Goal: Information Seeking & Learning: Learn about a topic

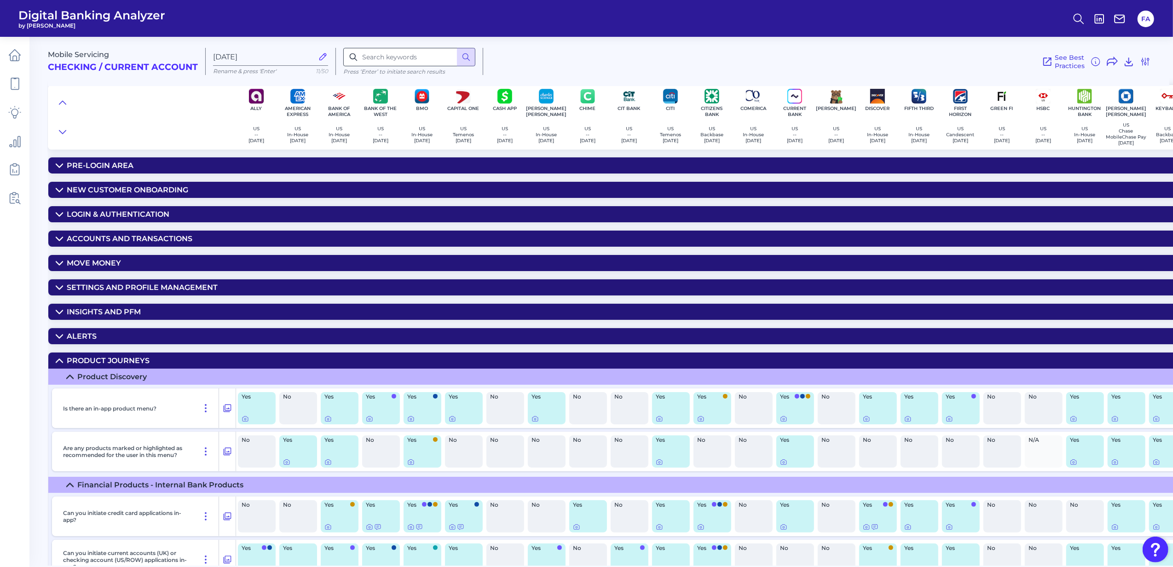
scroll to position [616, 0]
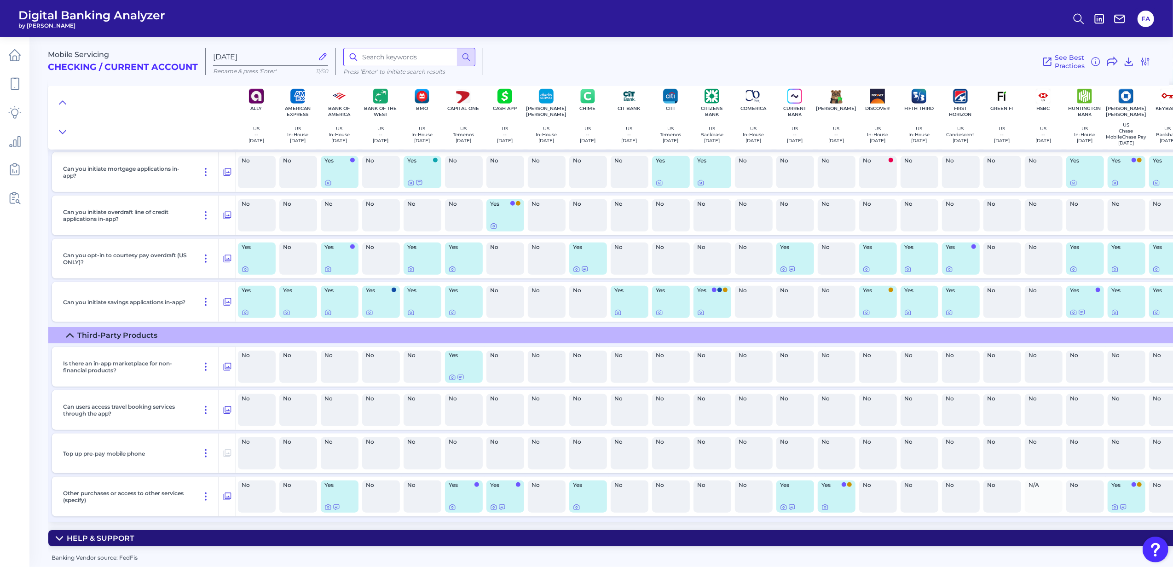
click at [385, 65] on input at bounding box center [409, 57] width 132 height 18
click at [73, 103] on div at bounding box center [142, 117] width 188 height 64
click at [61, 103] on icon at bounding box center [62, 102] width 7 height 9
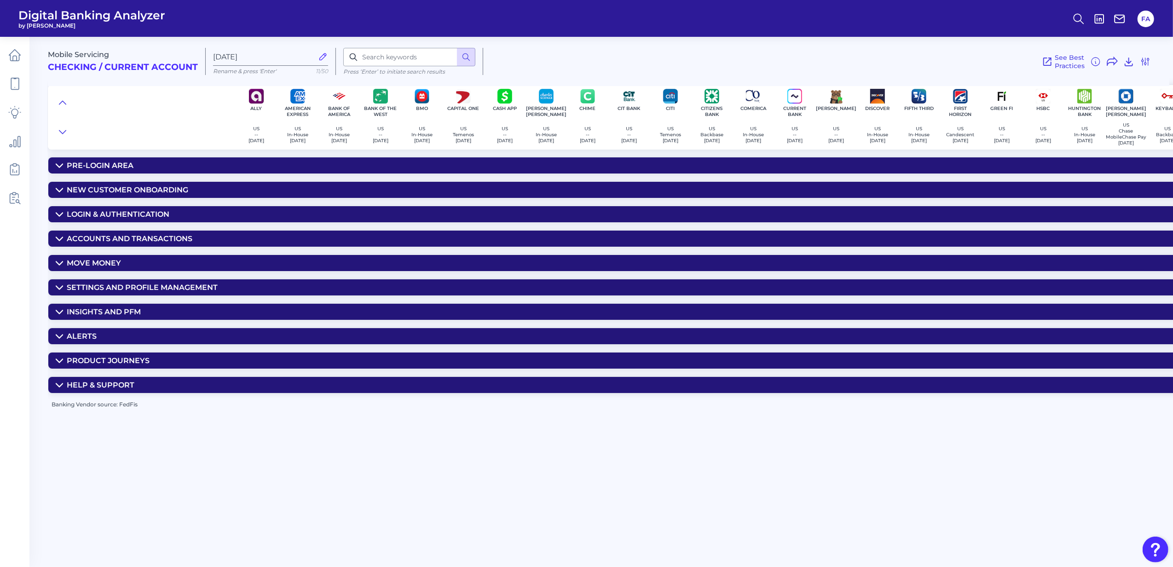
scroll to position [0, 0]
click at [395, 63] on input at bounding box center [409, 57] width 132 height 18
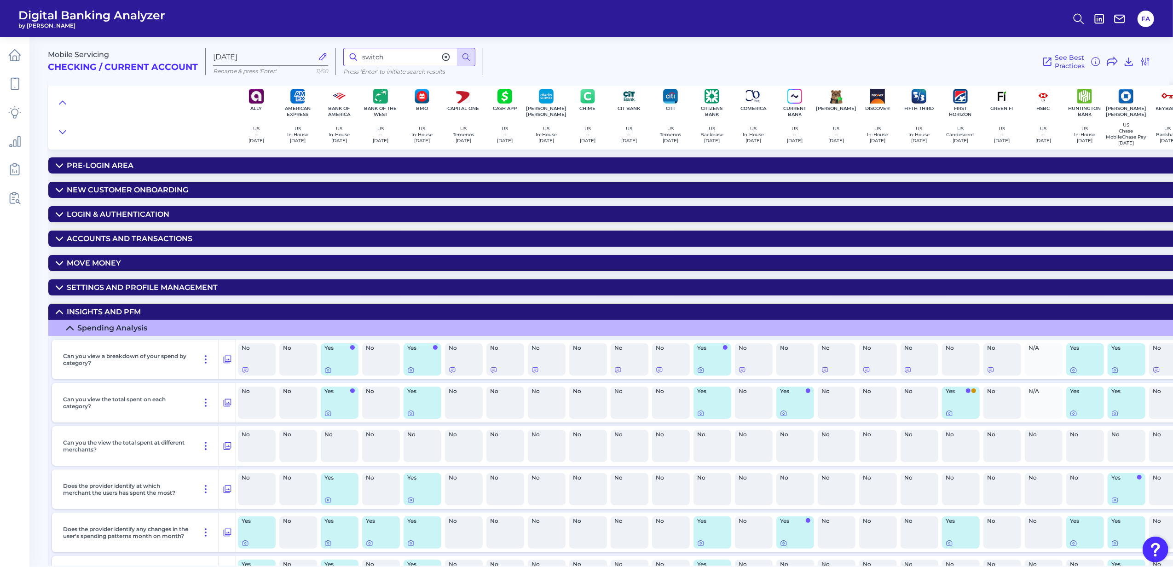
click at [393, 54] on input "switch" at bounding box center [409, 57] width 132 height 18
type input "d"
type input "direct deposit"
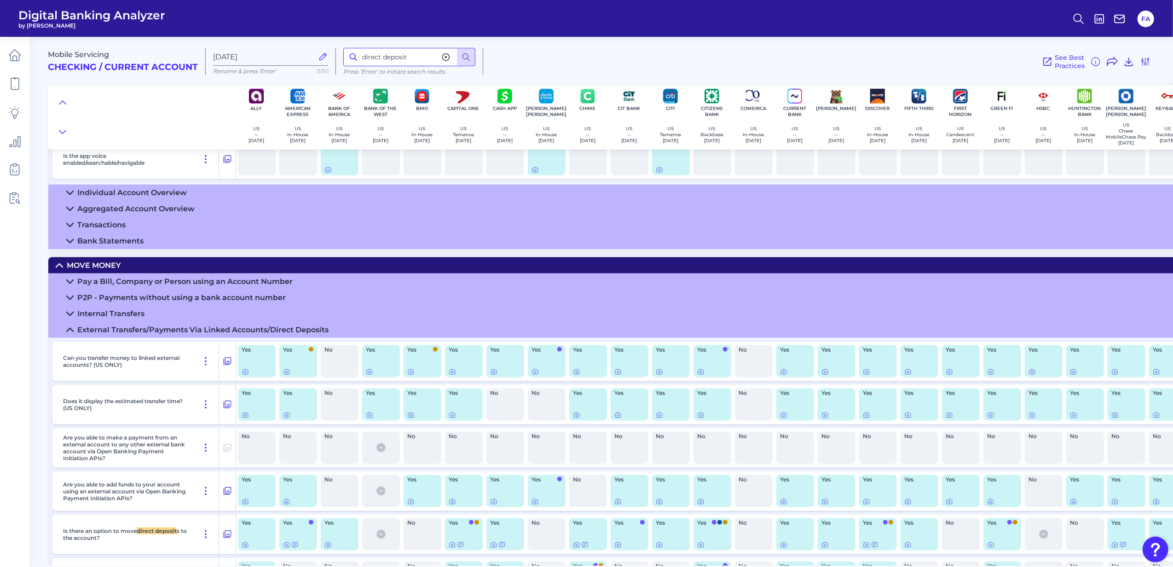
scroll to position [1022, 0]
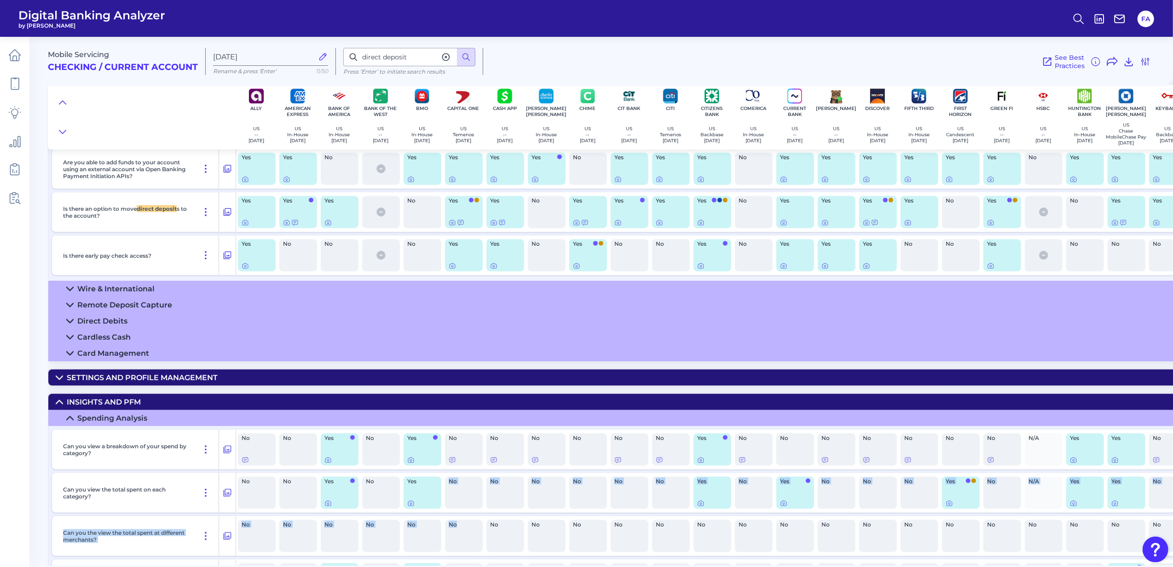
drag, startPoint x: 457, startPoint y: 558, endPoint x: 479, endPoint y: 550, distance: 23.4
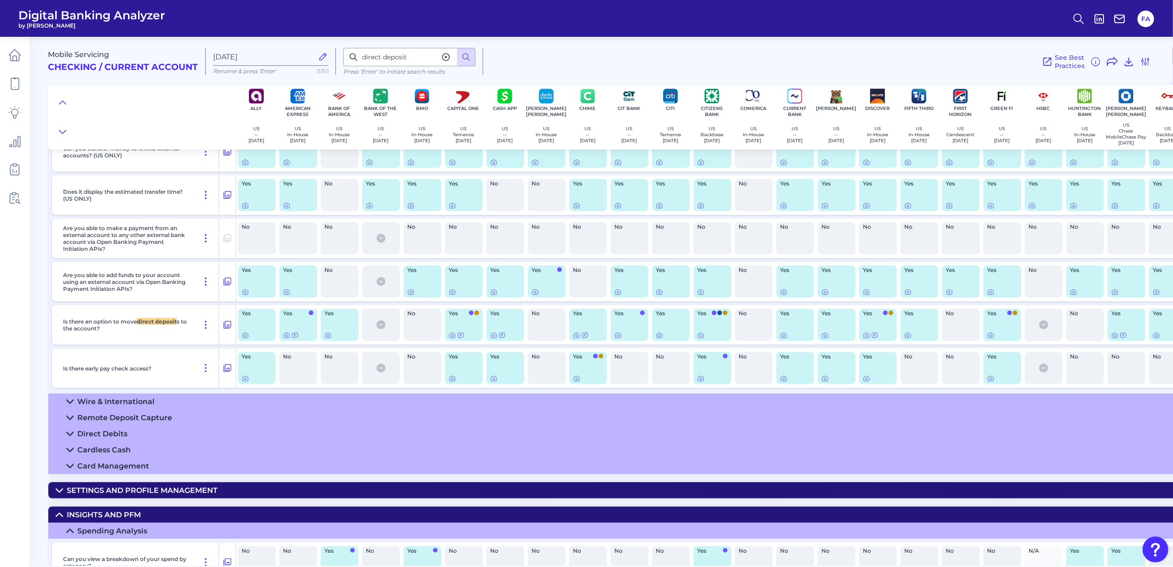
scroll to position [985, 0]
drag, startPoint x: 490, startPoint y: 566, endPoint x: 539, endPoint y: 561, distance: 49.5
click at [539, 561] on main "Mobile Servicing Checking / Current Account Oct 08 2025 Rename & press 'Enter' …" at bounding box center [586, 283] width 1173 height 567
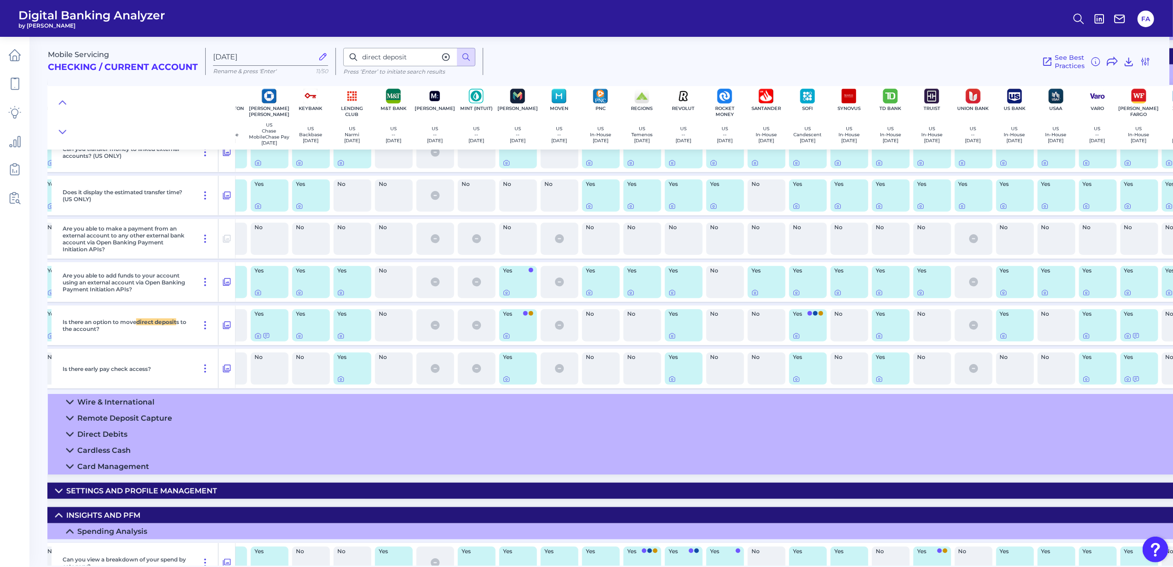
scroll to position [985, 893]
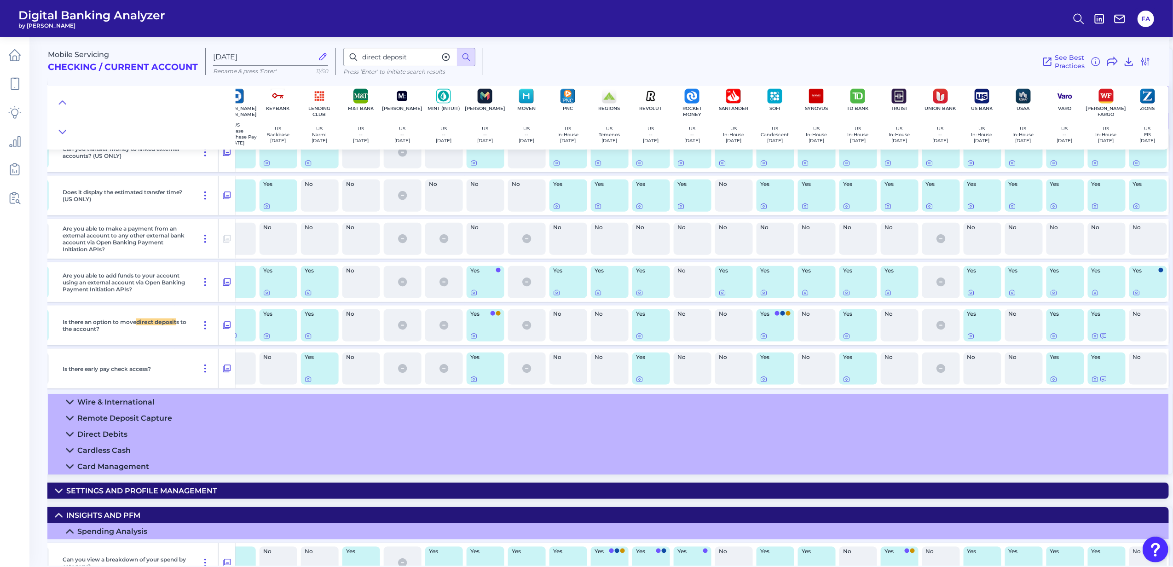
click at [904, 341] on div "No" at bounding box center [900, 325] width 38 height 32
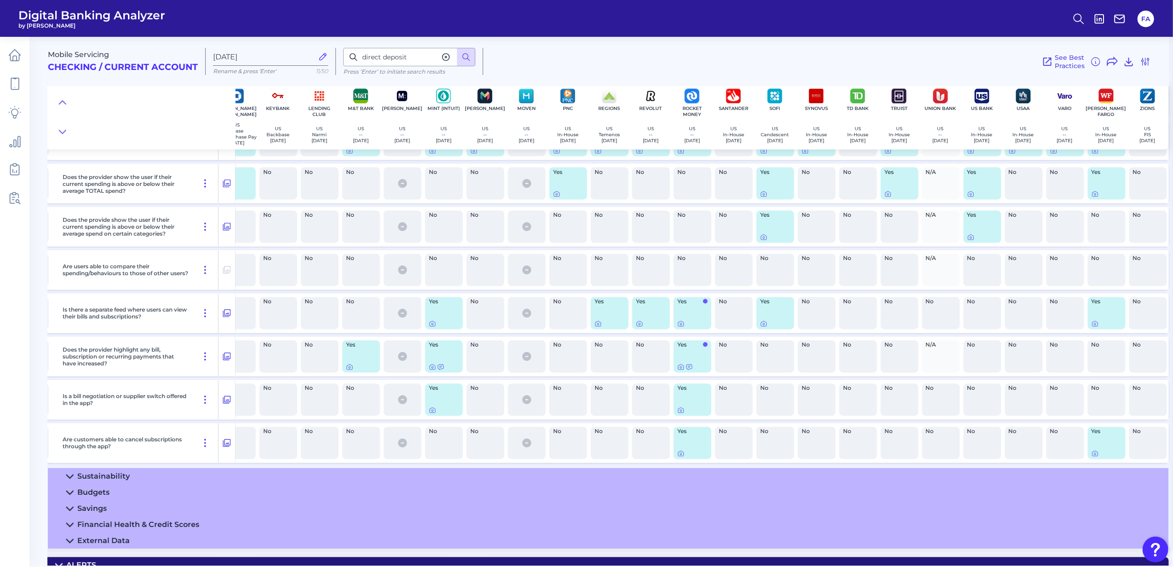
scroll to position [1676, 893]
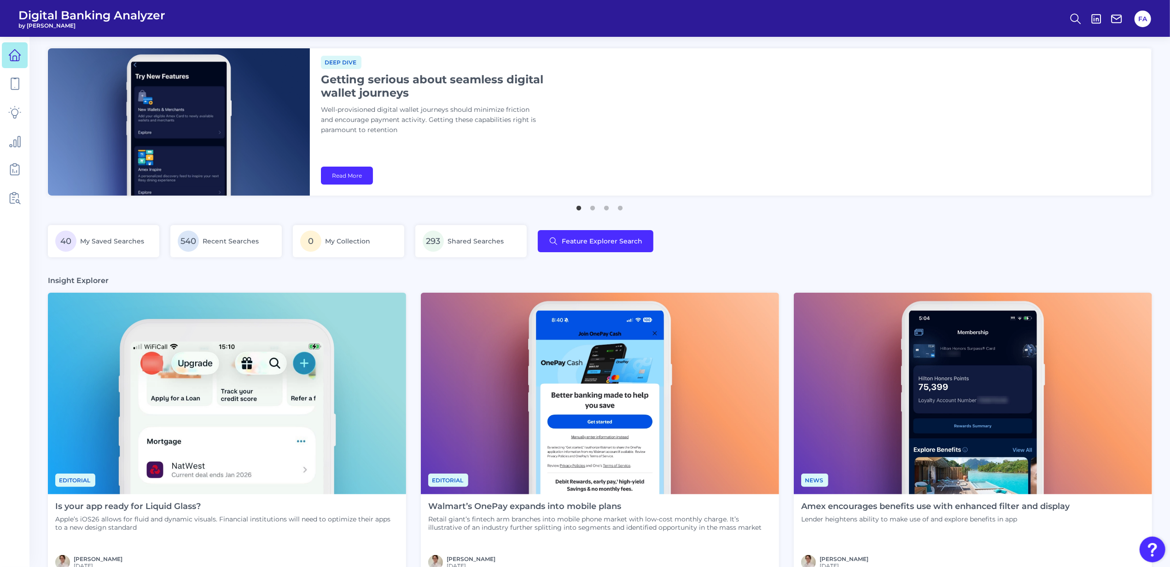
click at [1140, 77] on div "Deep dive Getting serious about seamless digital wallet journeys Well-provision…" at bounding box center [730, 121] width 841 height 147
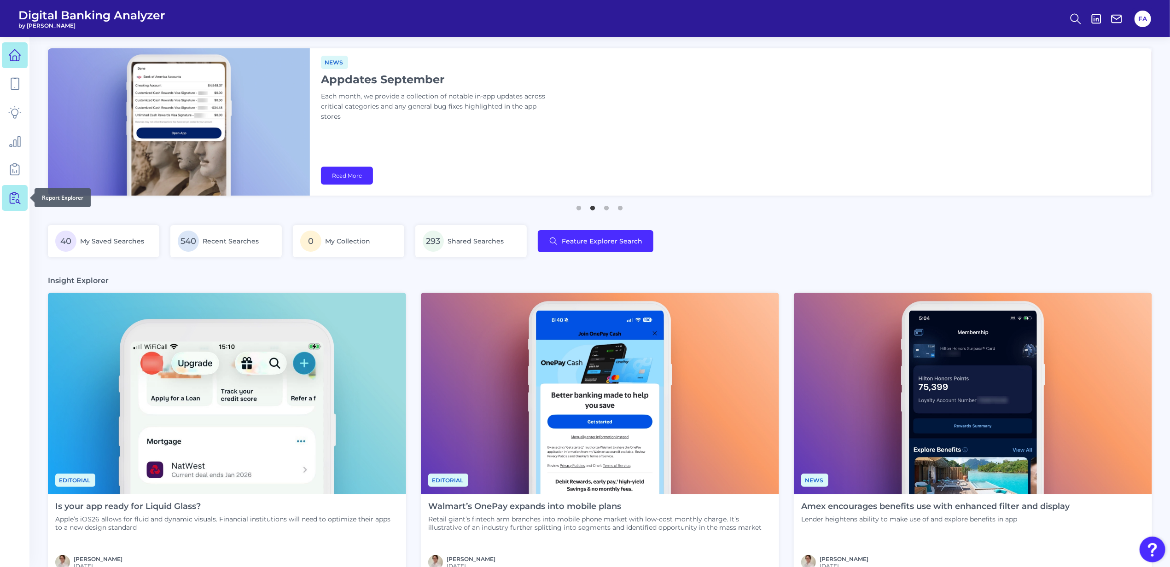
click at [13, 203] on icon at bounding box center [14, 197] width 13 height 13
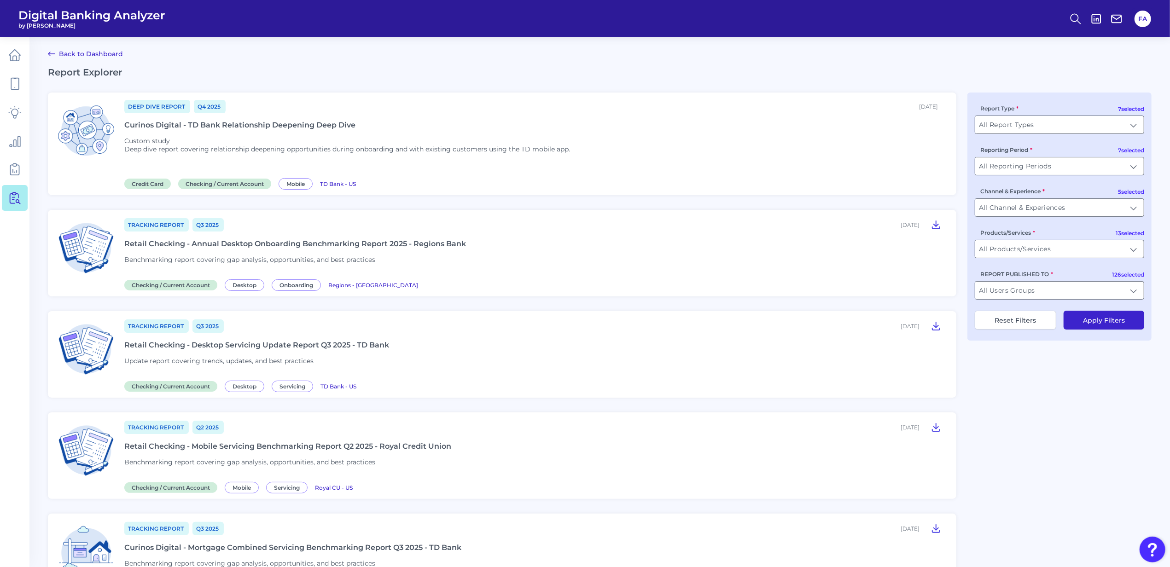
click at [121, 139] on article "Deep Dive Report Q4 2025 October 08, 2025 Curinos Digital - TD Bank Relationshi…" at bounding box center [502, 144] width 908 height 103
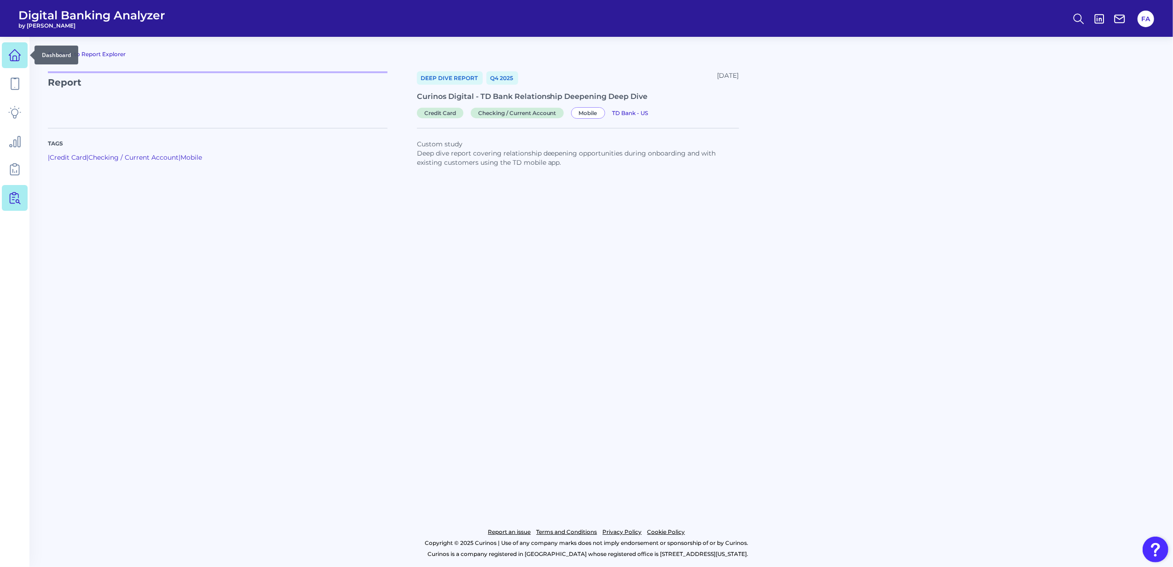
click at [6, 66] on link at bounding box center [15, 55] width 26 height 26
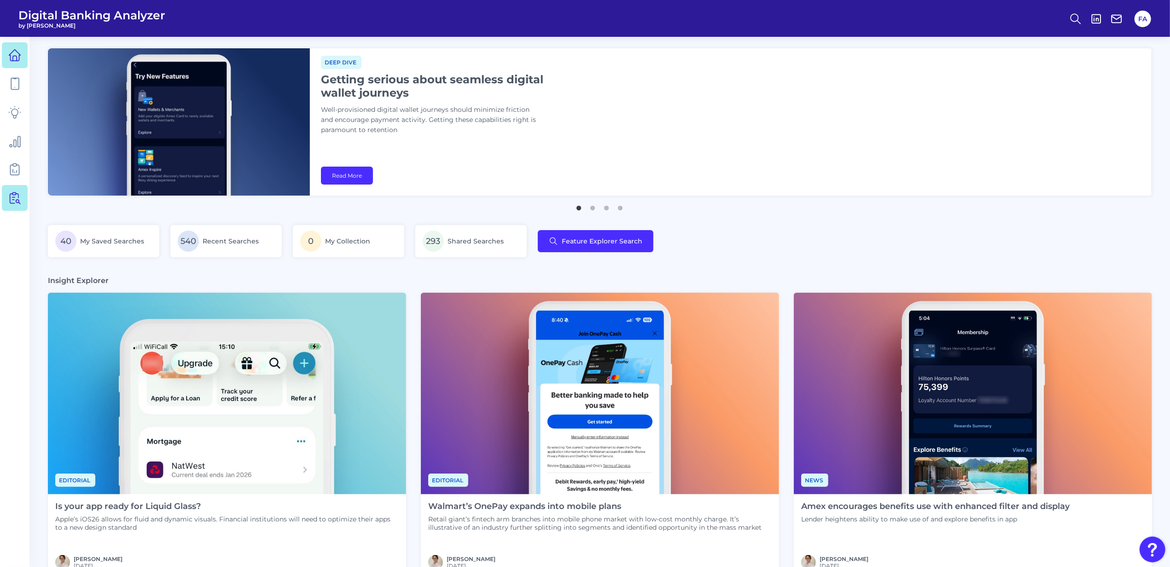
click at [4, 206] on nav at bounding box center [14, 302] width 29 height 530
click at [4, 203] on link at bounding box center [15, 198] width 26 height 26
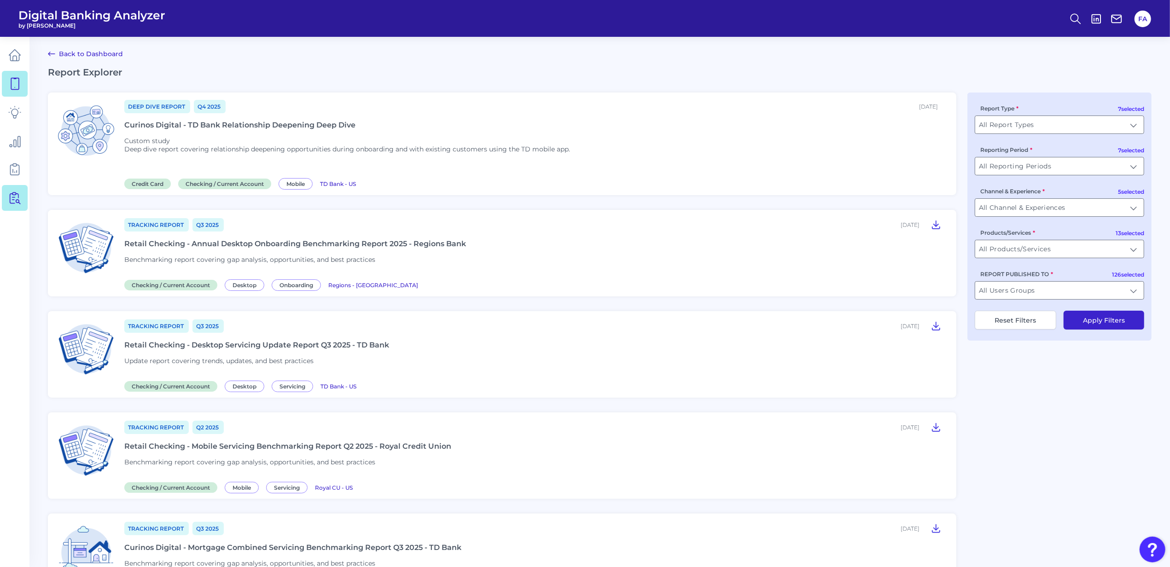
click at [22, 80] on link at bounding box center [15, 84] width 26 height 26
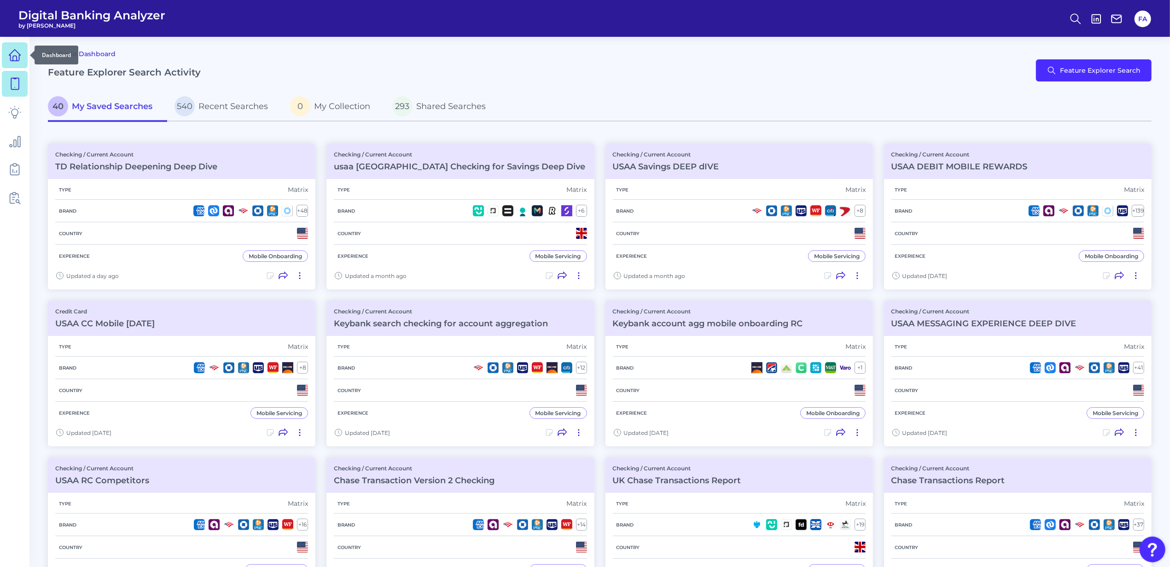
click at [2, 56] on link at bounding box center [15, 55] width 26 height 26
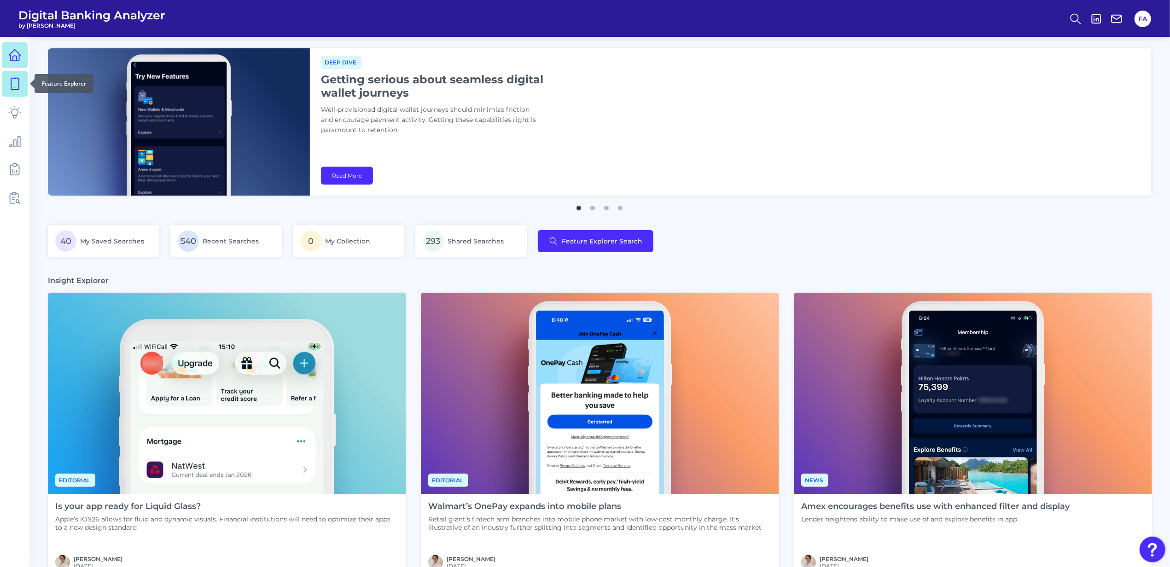
click at [13, 81] on icon at bounding box center [14, 83] width 13 height 13
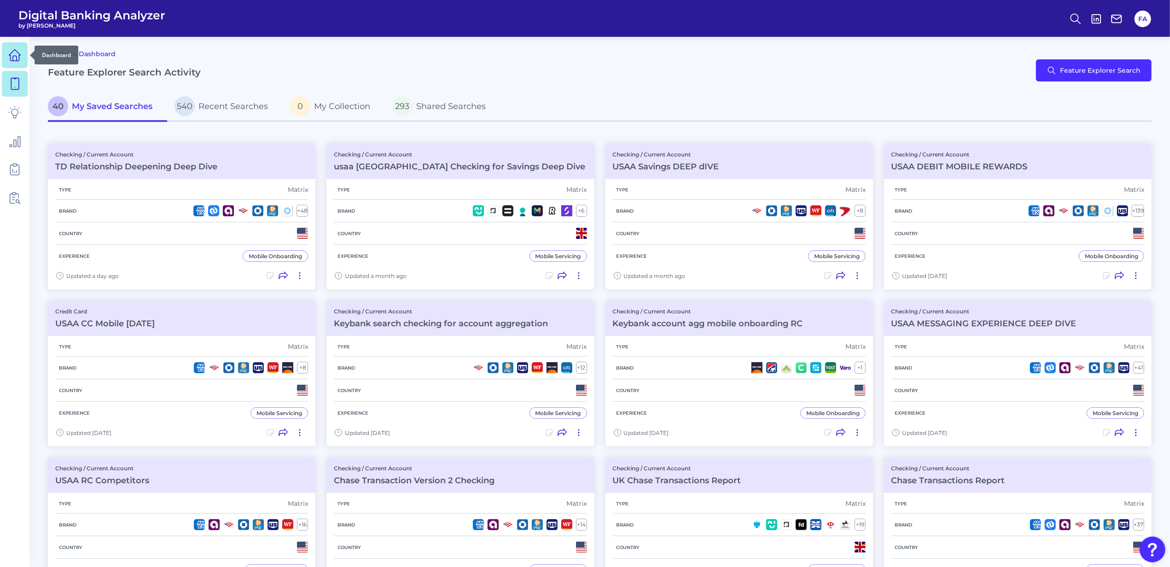
click at [5, 58] on link at bounding box center [15, 55] width 26 height 26
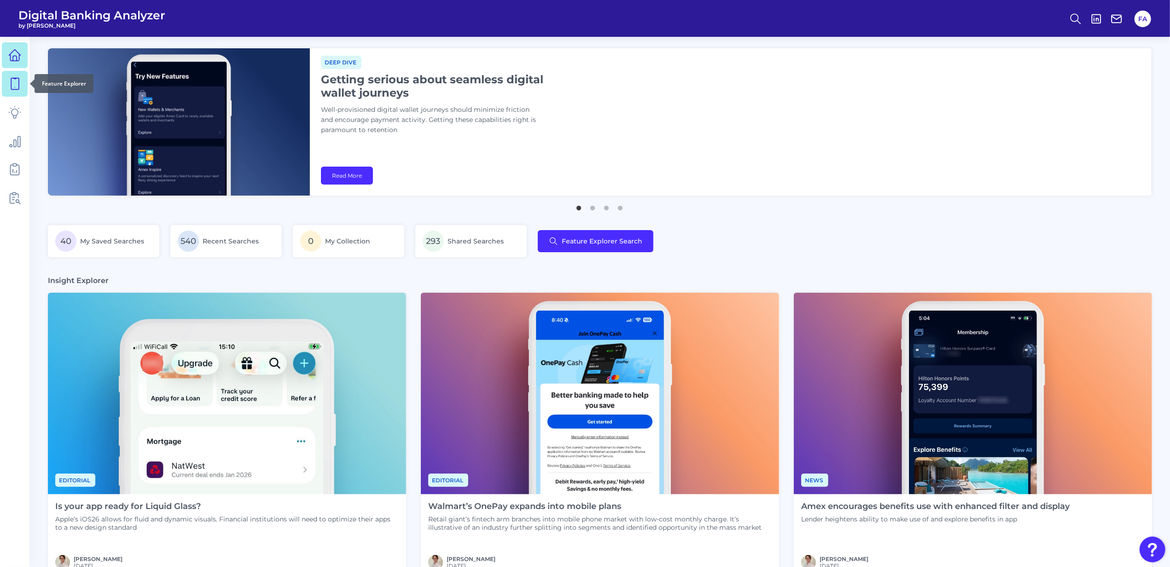
click at [22, 85] on link at bounding box center [15, 84] width 26 height 26
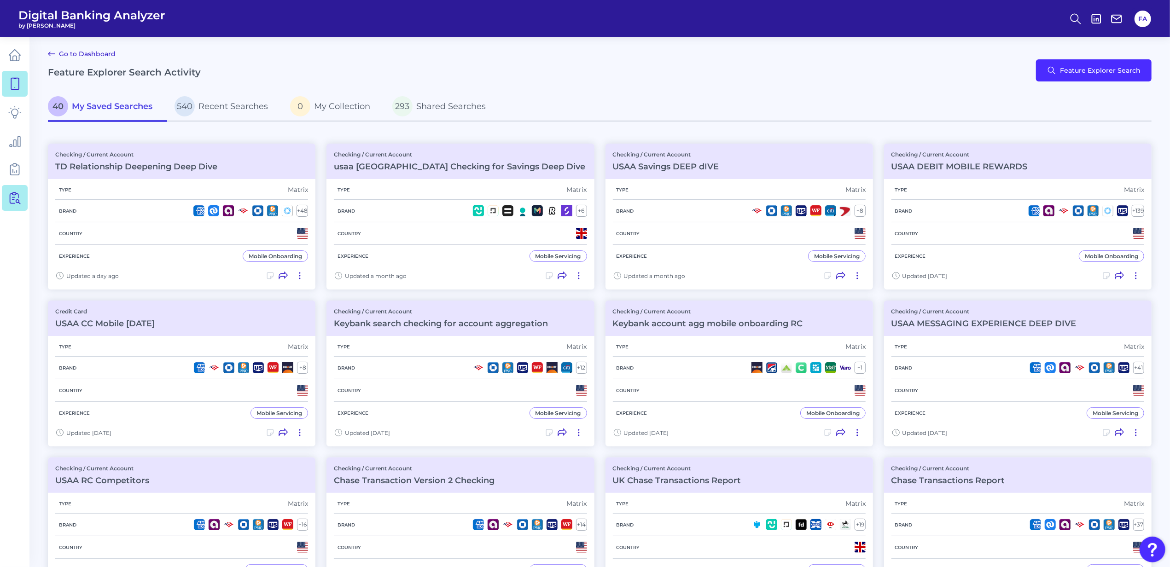
drag, startPoint x: 24, startPoint y: 216, endPoint x: 15, endPoint y: 208, distance: 11.7
click at [23, 214] on nav at bounding box center [14, 302] width 29 height 530
click at [14, 206] on link at bounding box center [15, 198] width 26 height 26
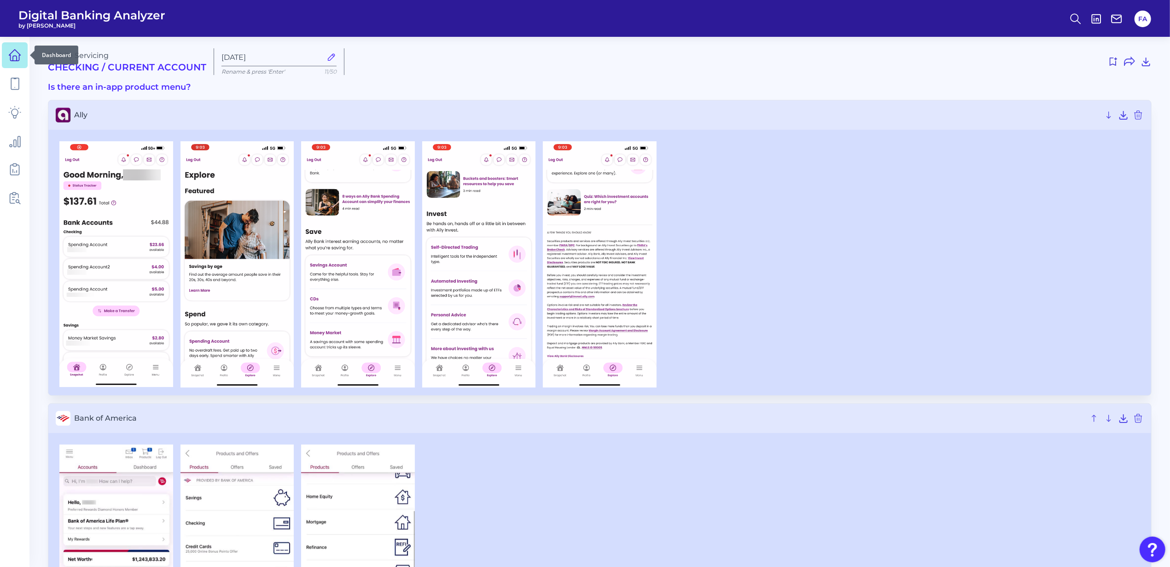
click at [23, 56] on link at bounding box center [15, 55] width 26 height 26
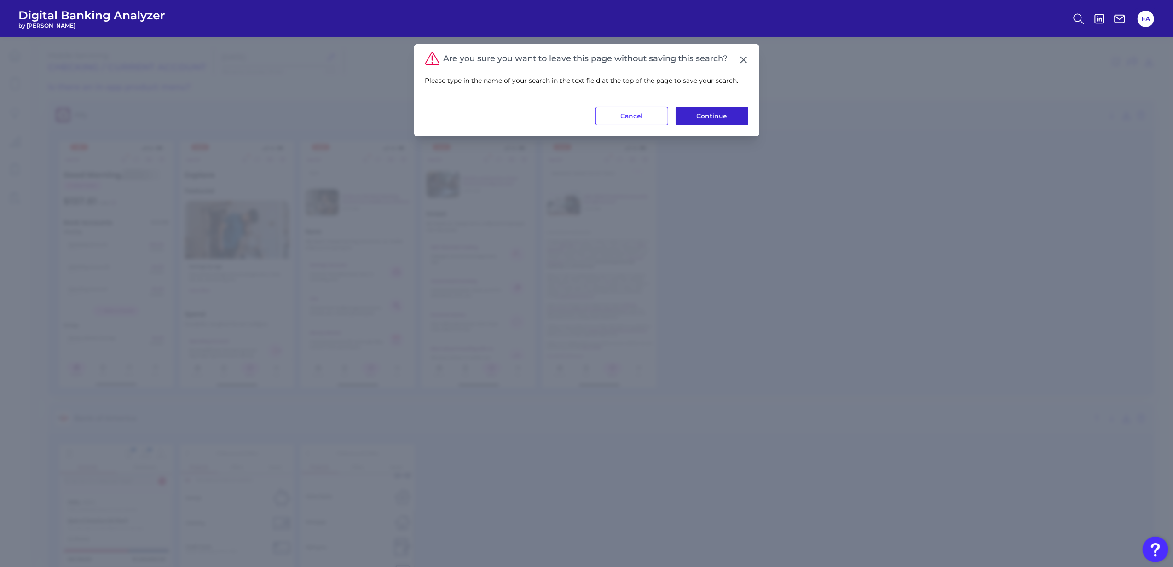
click at [683, 114] on button "Continue" at bounding box center [712, 116] width 73 height 18
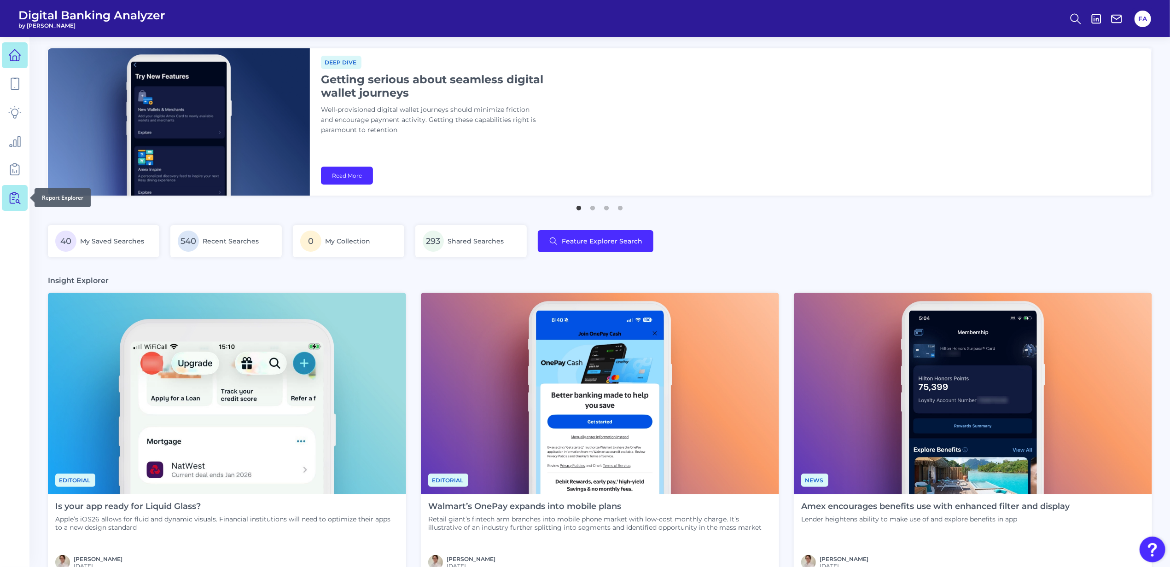
click at [17, 202] on icon at bounding box center [14, 197] width 13 height 13
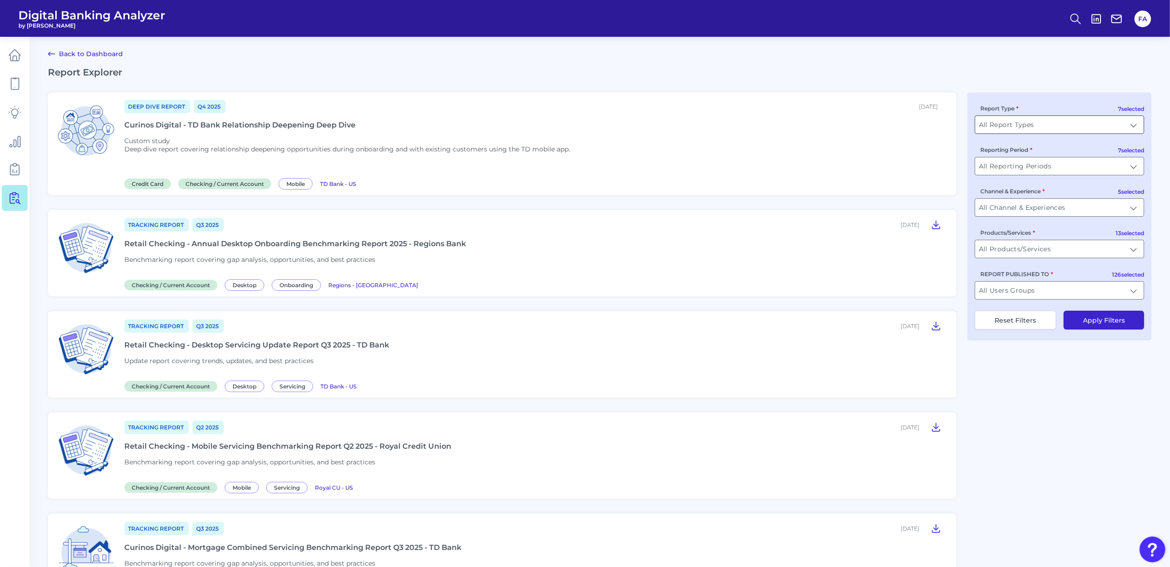
click at [1092, 116] on div "All Report Types All Report Types" at bounding box center [1058, 125] width 169 height 18
click at [1020, 299] on input "All Users Groups" at bounding box center [1059, 290] width 168 height 17
click at [1004, 305] on li "Truist" at bounding box center [1059, 312] width 168 height 21
type input "Santander, American Express, Barclays, Capital One, Citibank, First Direct, HSB…"
click at [1129, 297] on input "REPORT PUBLISHED TO" at bounding box center [1059, 290] width 168 height 17
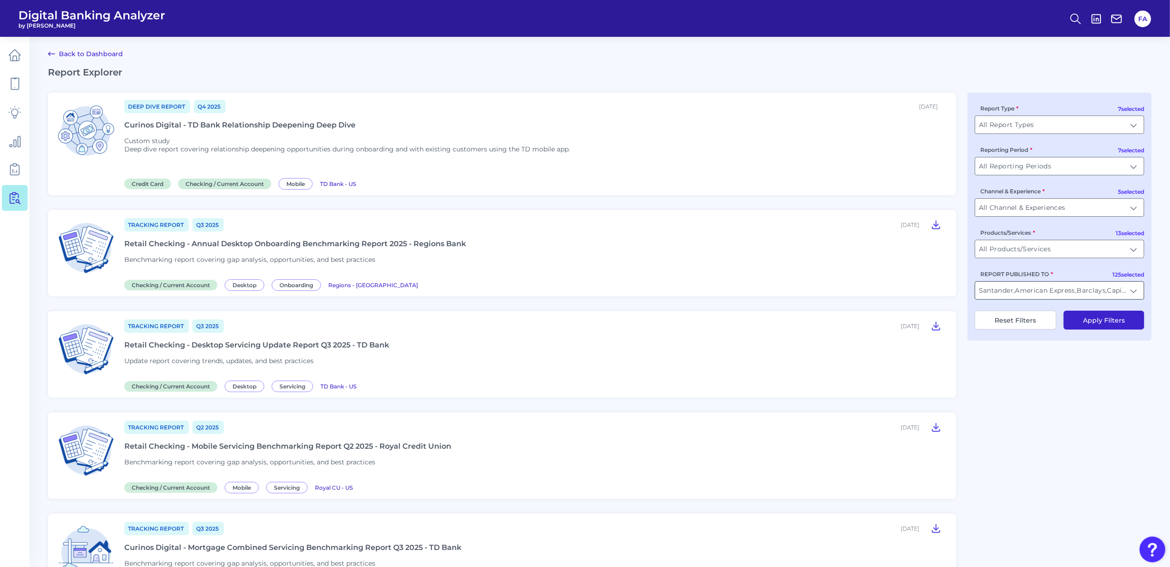
click at [1135, 295] on input "REPORT PUBLISHED TO" at bounding box center [1059, 290] width 168 height 17
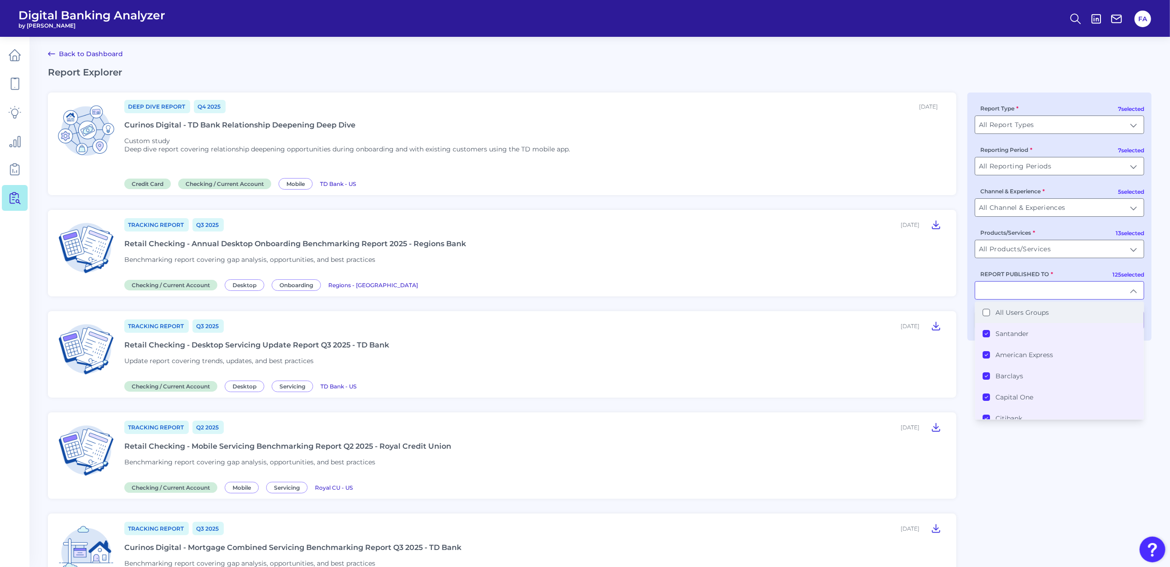
click at [1048, 318] on li "All Users Groups" at bounding box center [1059, 312] width 168 height 21
type input "All Users Groups"
click at [1048, 318] on li "All Users Groups" at bounding box center [1059, 312] width 168 height 21
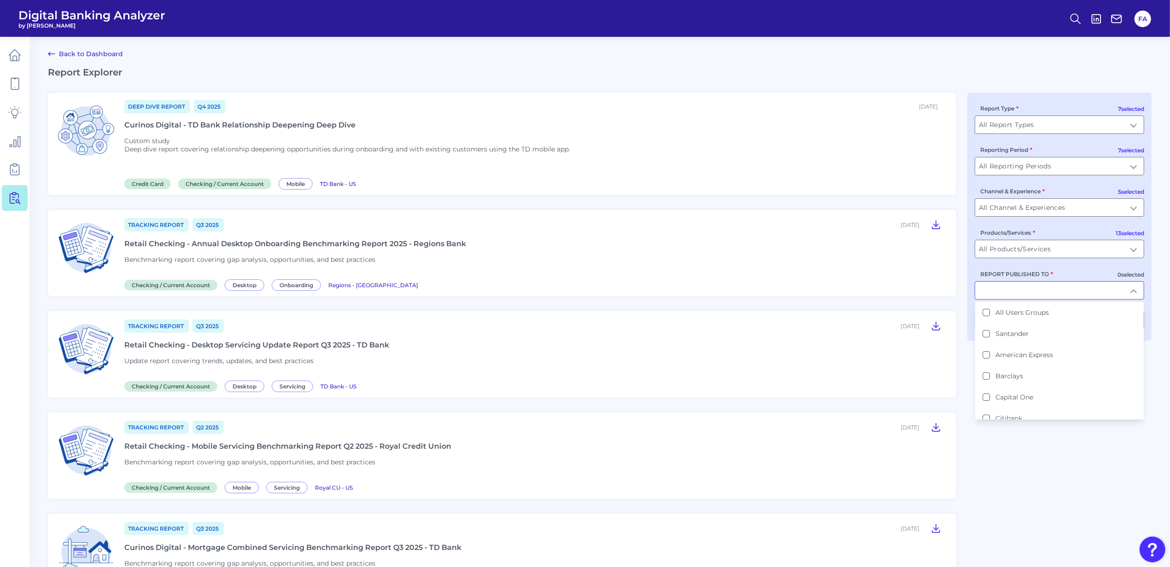
drag, startPoint x: 1048, startPoint y: 318, endPoint x: 1046, endPoint y: 290, distance: 28.2
click at [1046, 290] on input "REPORT PUBLISHED TO" at bounding box center [1059, 290] width 168 height 17
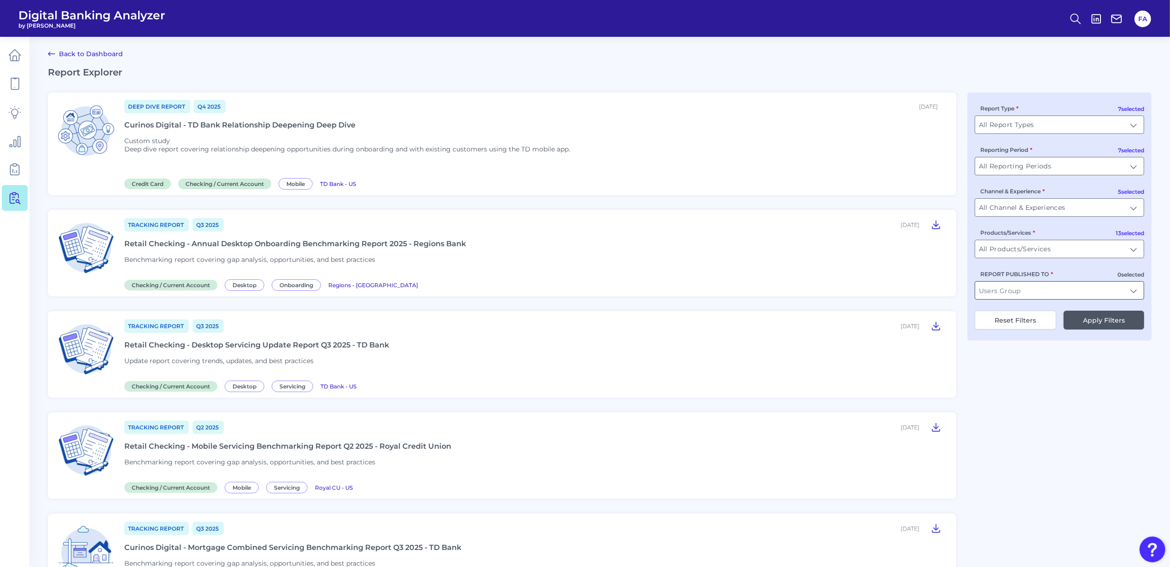
click at [1045, 290] on input "REPORT PUBLISHED TO" at bounding box center [1059, 290] width 168 height 17
type input "Truist"
click at [1122, 303] on div "7 selected Report Type All Report Types All Report Types 7 selected Reporting P…" at bounding box center [1059, 217] width 184 height 248
click at [1118, 312] on div "7 selected Report Type All Report Types All Report Types 7 selected Reporting P…" at bounding box center [1059, 217] width 184 height 248
click at [1089, 299] on input "REPORT PUBLISHED TO" at bounding box center [1059, 290] width 168 height 17
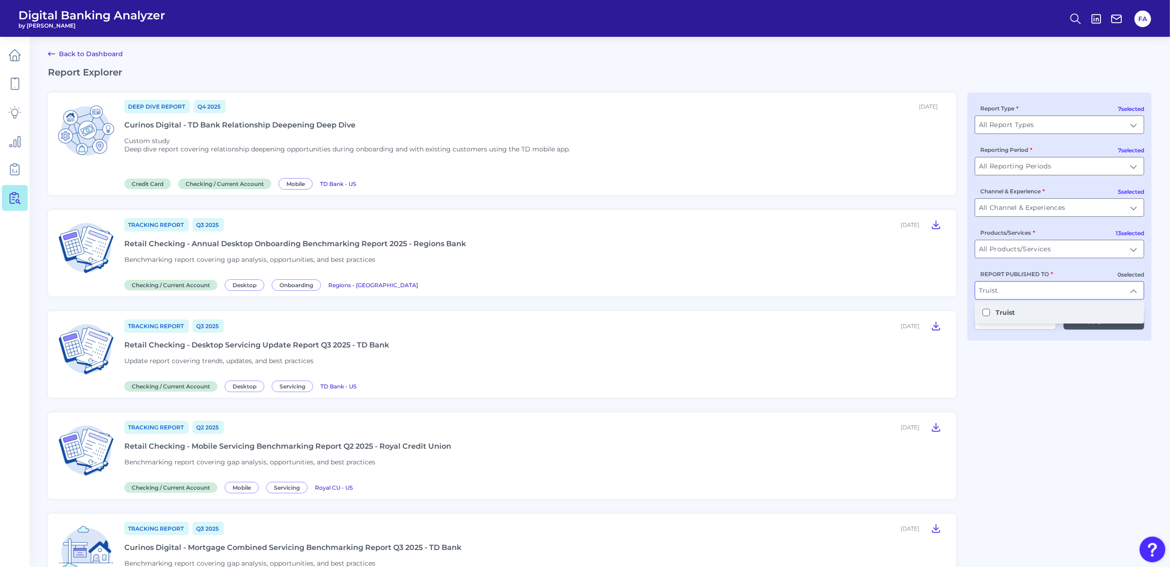
type input "Truist"
click at [1052, 319] on li "Truist" at bounding box center [1059, 312] width 168 height 21
click at [1081, 338] on div "7 selected Report Type All Report Types All Report Types 7 selected Reporting P…" at bounding box center [1059, 217] width 184 height 248
click at [1083, 326] on button "Apply Filters" at bounding box center [1103, 320] width 81 height 19
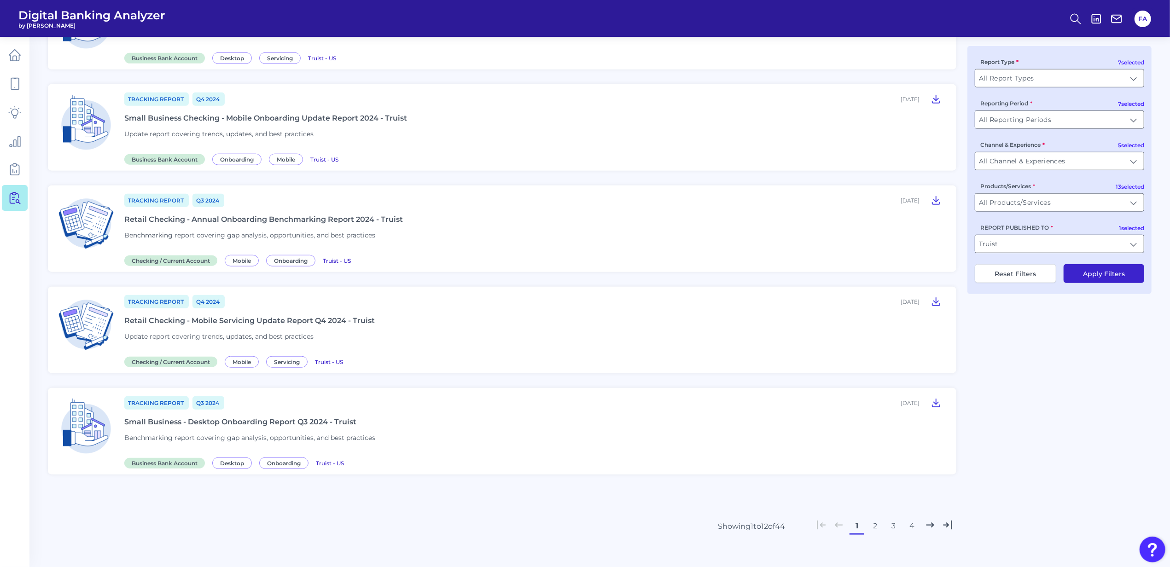
scroll to position [852, 0]
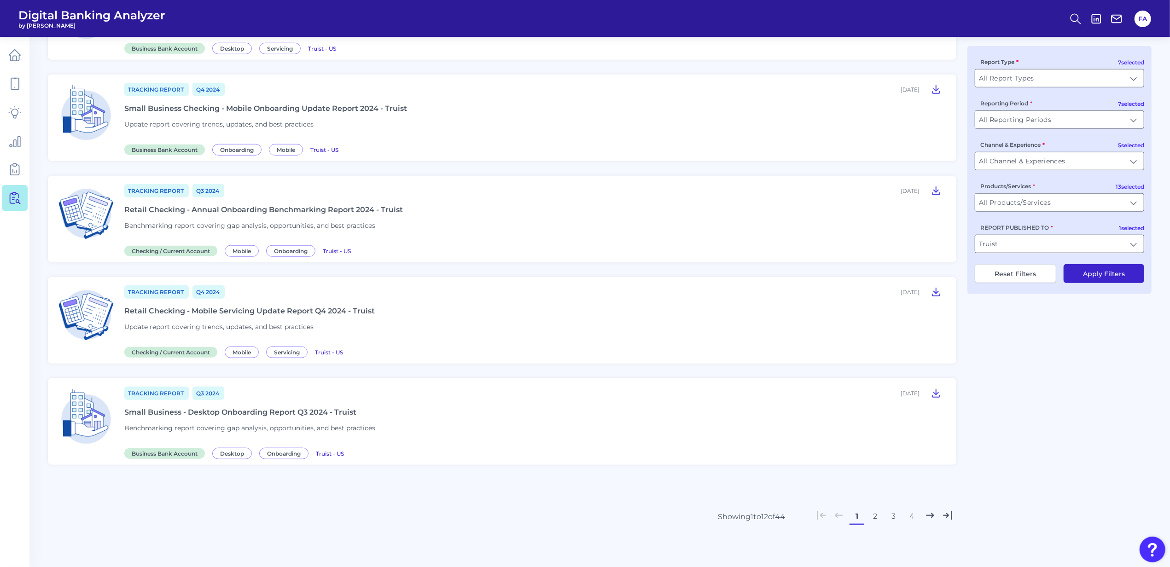
click at [879, 518] on button "2" at bounding box center [875, 516] width 15 height 15
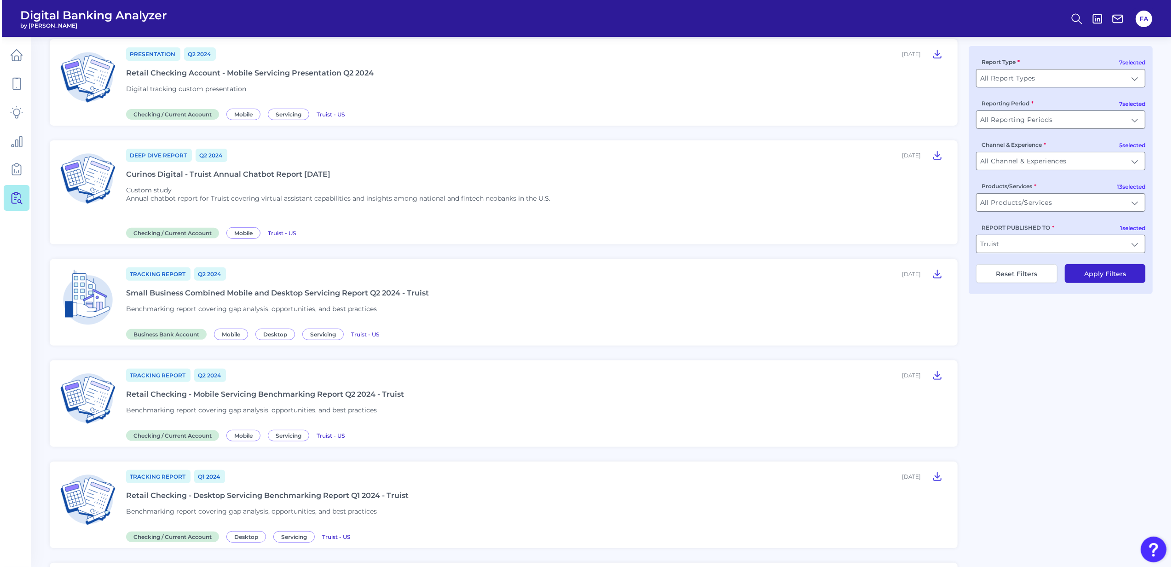
scroll to position [0, 0]
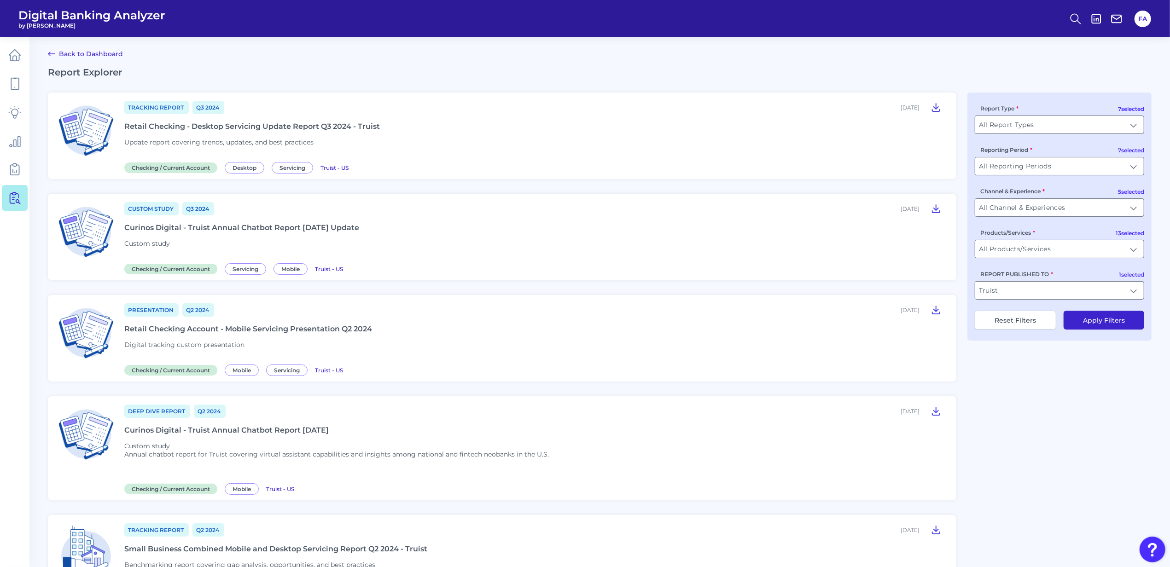
click at [333, 353] on div "Presentation Q2 2024 July 09, 2024 Retail Checking Account - Mobile Servicing P…" at bounding box center [534, 338] width 821 height 72
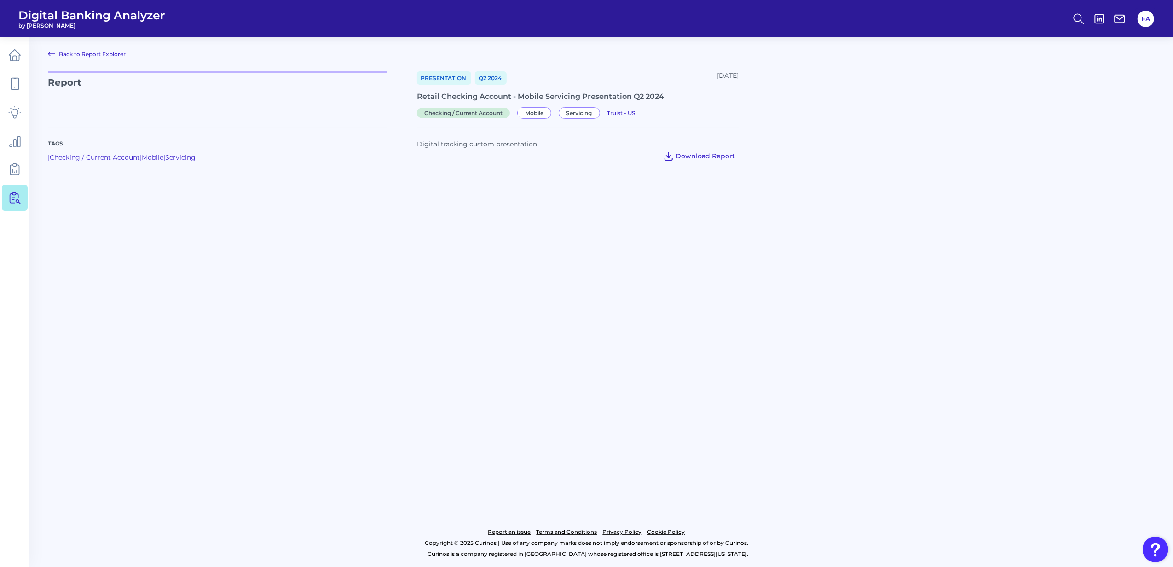
click at [692, 150] on button "Download Report" at bounding box center [700, 156] width 80 height 15
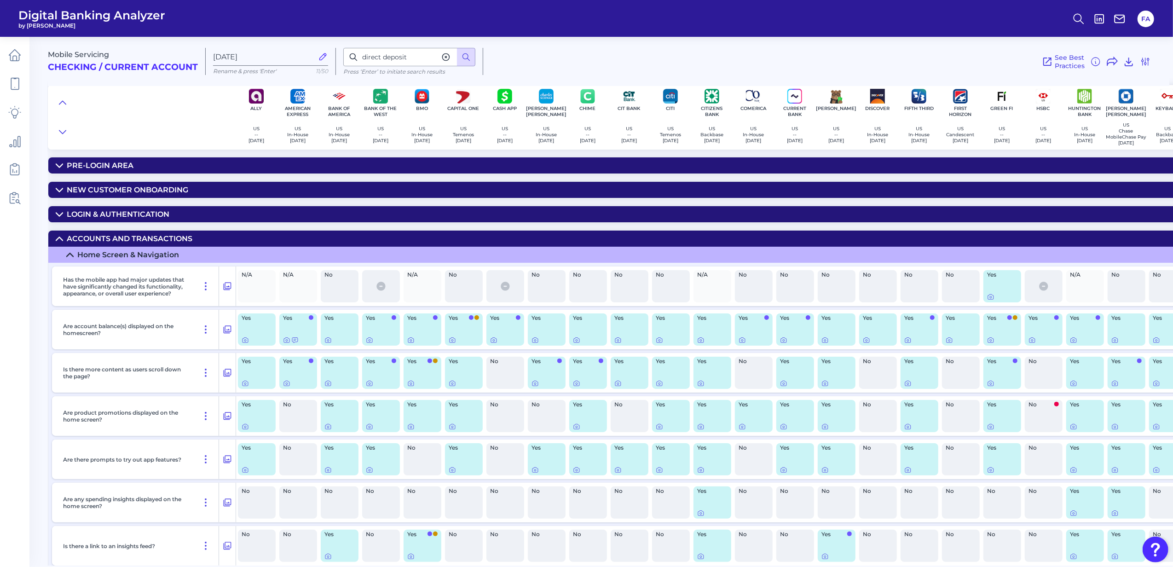
scroll to position [1676, 893]
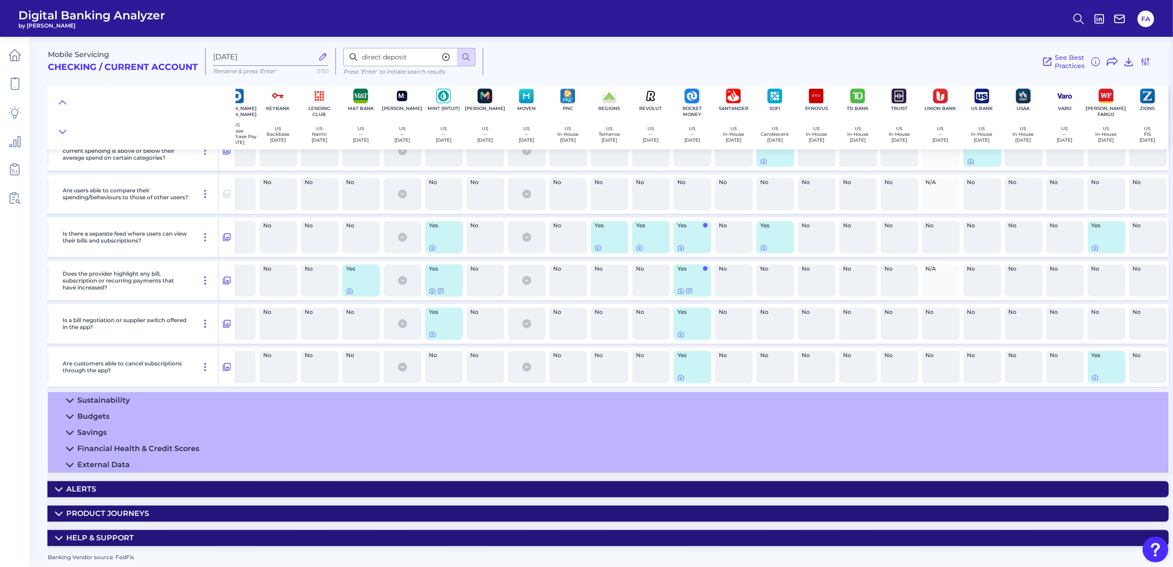
click at [83, 506] on summary "Product Journeys" at bounding box center [164, 514] width 2010 height 16
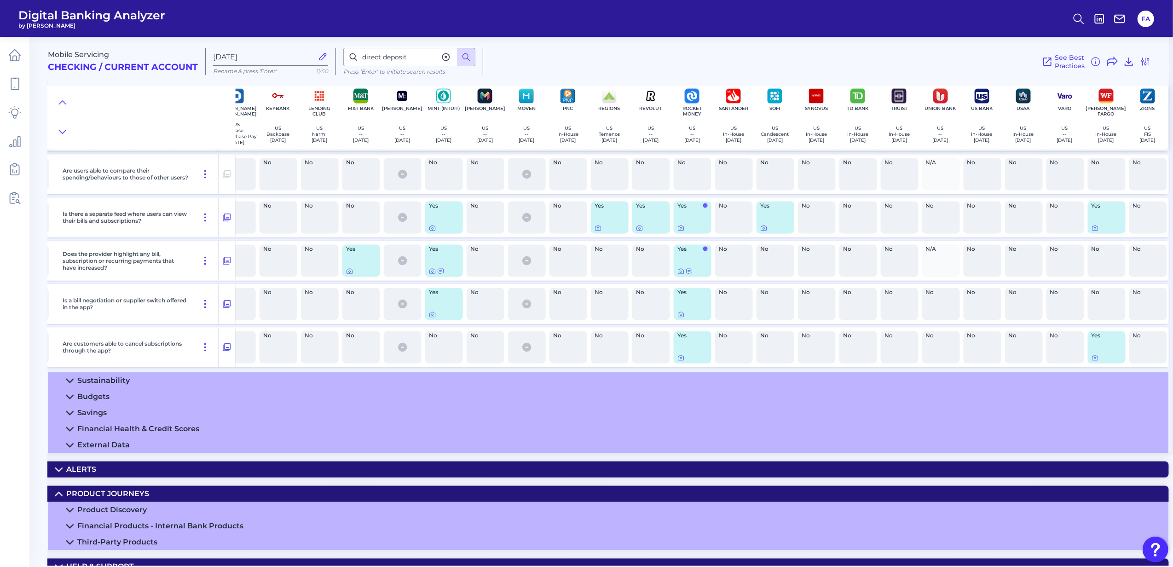
scroll to position [1726, 893]
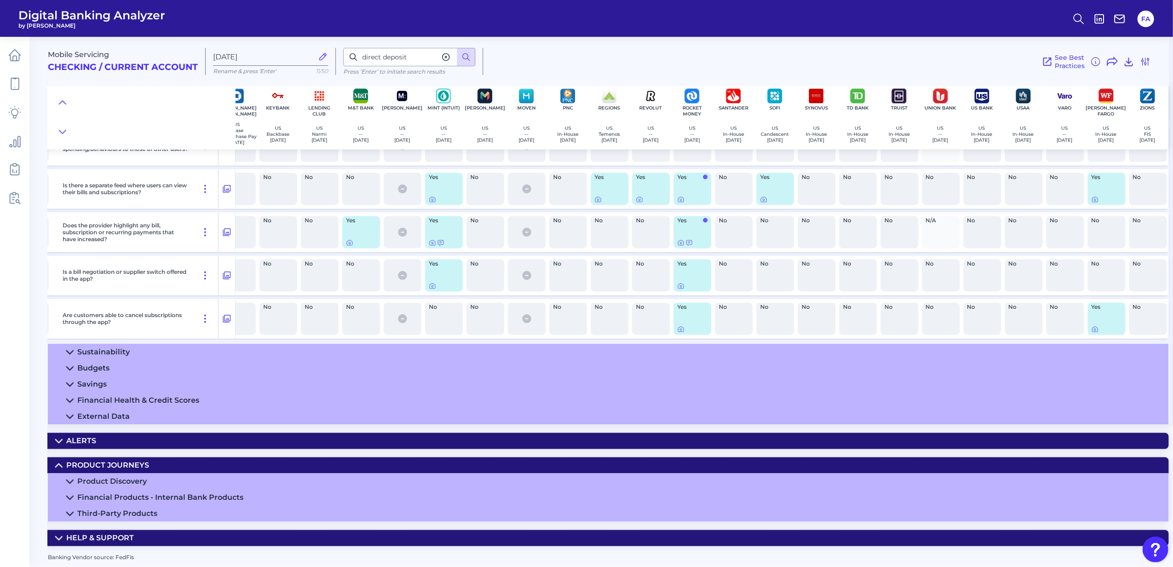
click at [88, 477] on div "Product Discovery" at bounding box center [112, 481] width 70 height 9
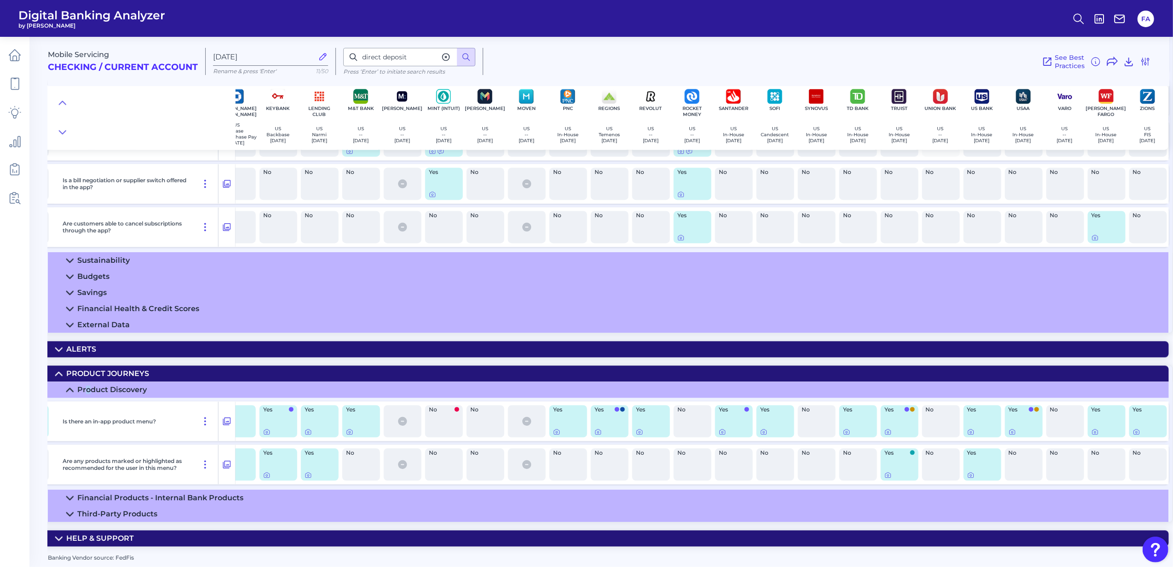
scroll to position [1818, 893]
click at [886, 423] on div at bounding box center [884, 420] width 9 height 9
click at [886, 424] on div at bounding box center [884, 420] width 9 height 9
click at [887, 431] on icon at bounding box center [888, 432] width 2 height 2
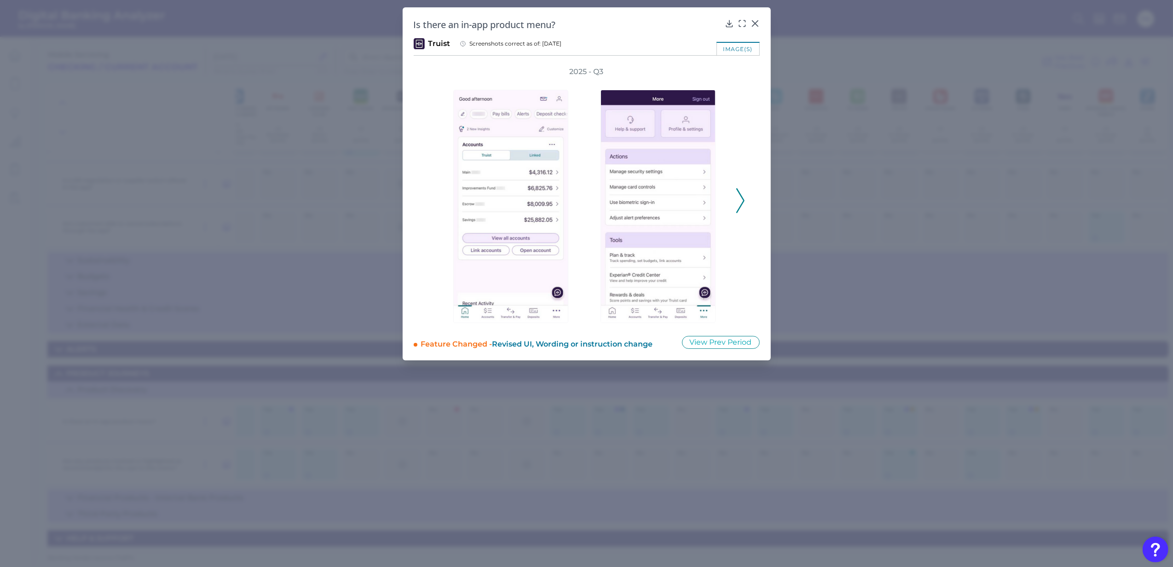
click at [755, 198] on div "2025 - Q3" at bounding box center [587, 196] width 346 height 258
drag, startPoint x: 752, startPoint y: 199, endPoint x: 747, endPoint y: 200, distance: 5.1
click at [746, 199] on div "2025 - Q3" at bounding box center [587, 196] width 346 height 258
click at [747, 200] on div "2025 - Q3" at bounding box center [587, 196] width 346 height 258
click at [736, 203] on icon at bounding box center [740, 200] width 8 height 25
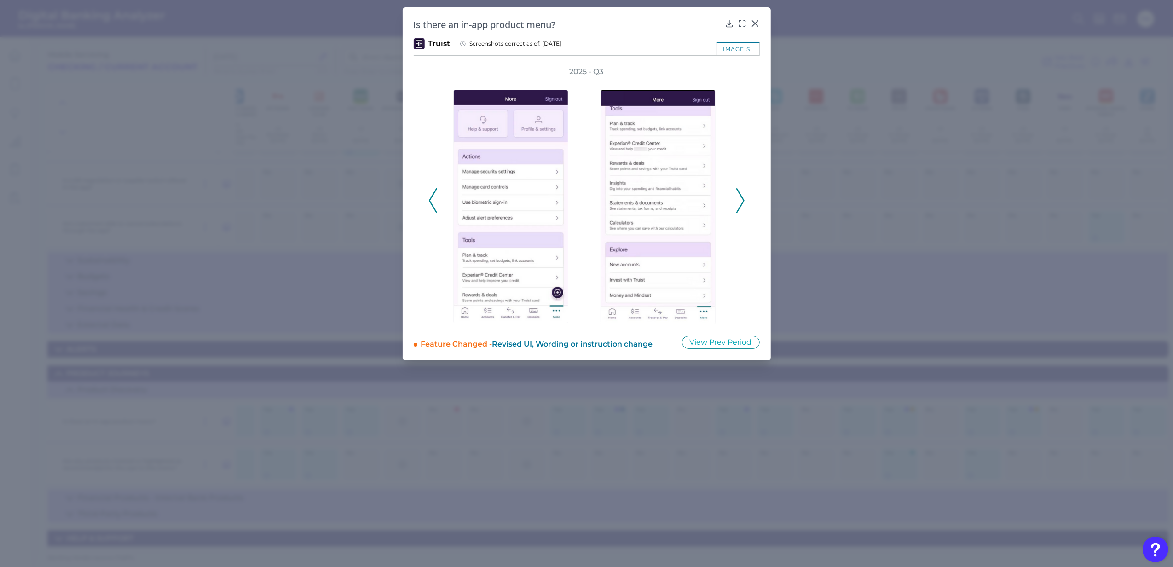
click at [737, 204] on icon at bounding box center [740, 200] width 8 height 25
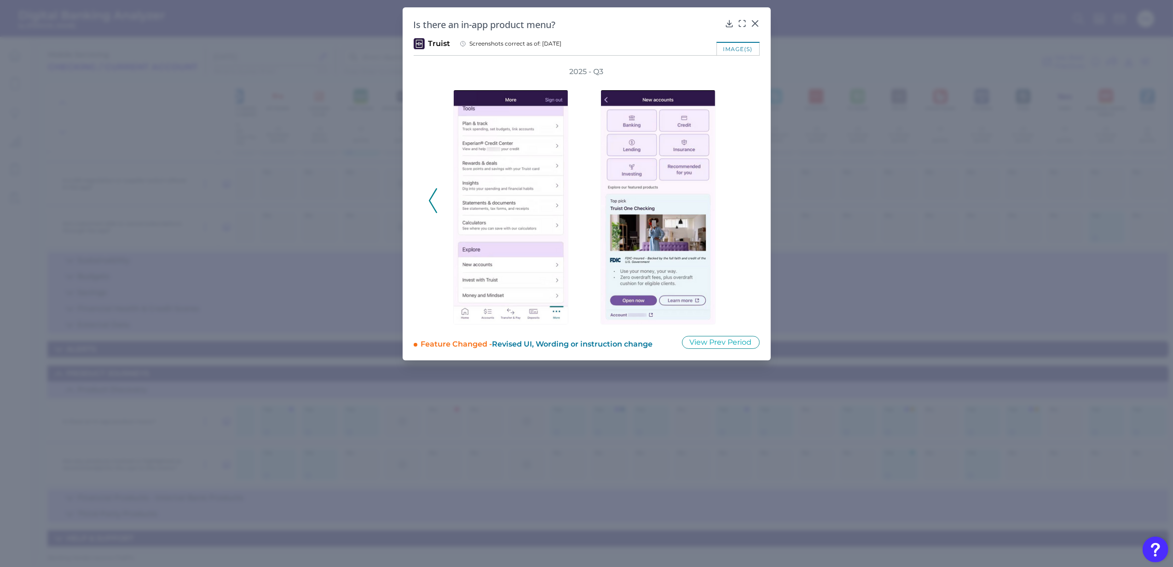
click at [737, 204] on div "2025 - Q3" at bounding box center [587, 196] width 317 height 258
click at [753, 24] on icon at bounding box center [755, 23] width 9 height 9
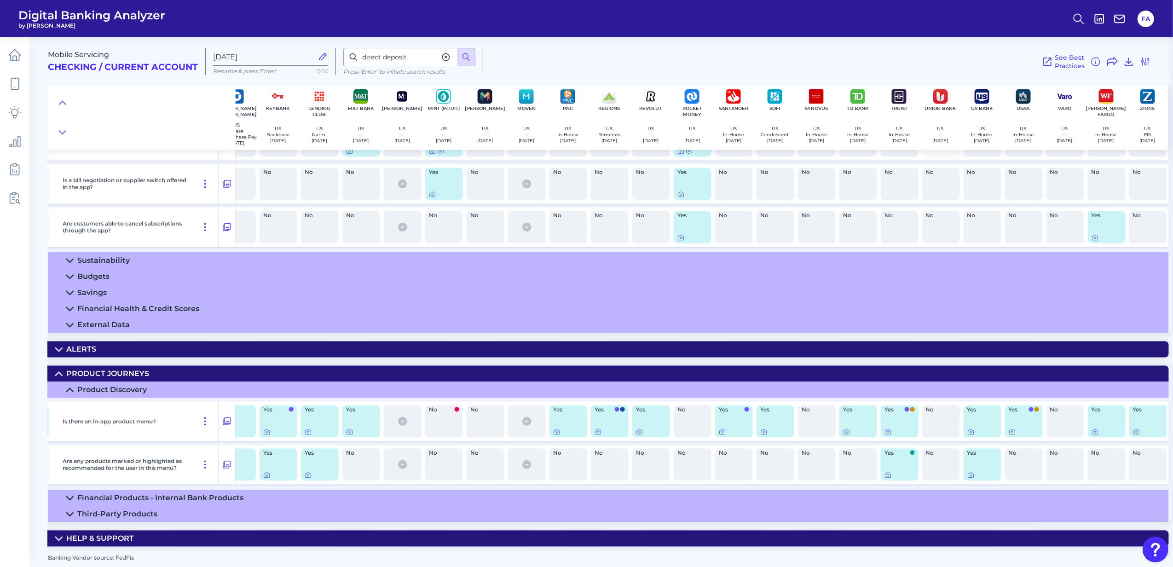
click at [156, 493] on div "Financial Products - Internal Bank Products" at bounding box center [160, 497] width 166 height 9
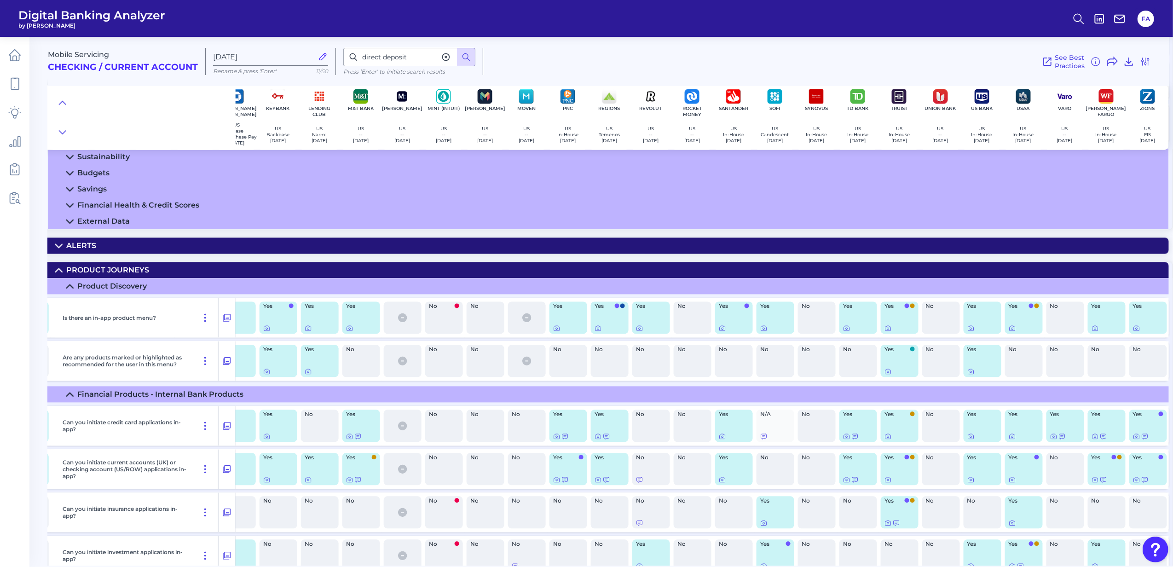
scroll to position [2002, 893]
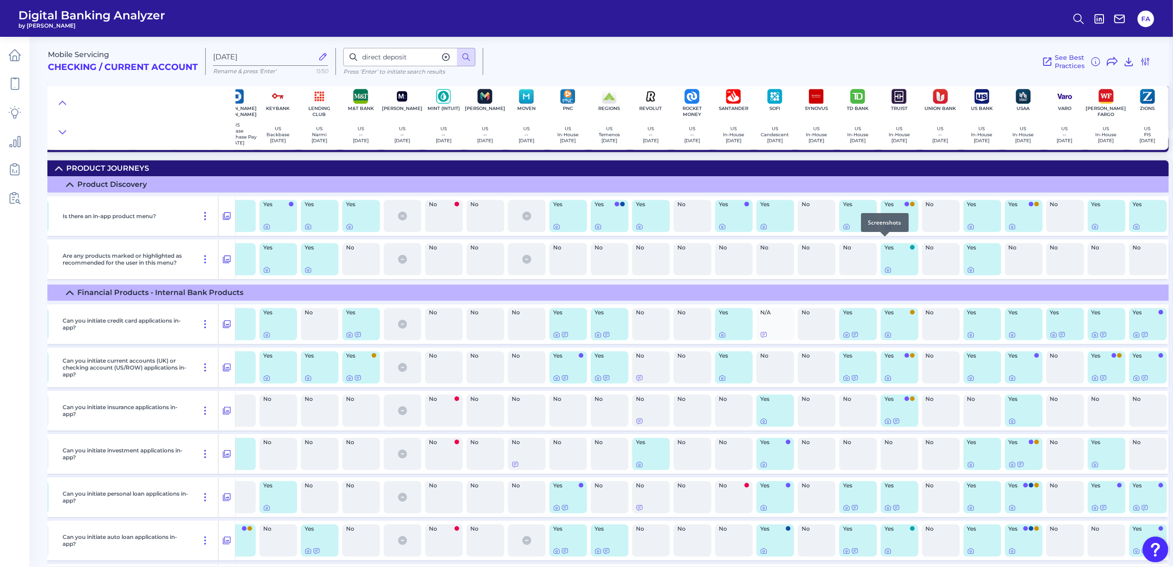
click at [887, 229] on icon at bounding box center [889, 226] width 6 height 5
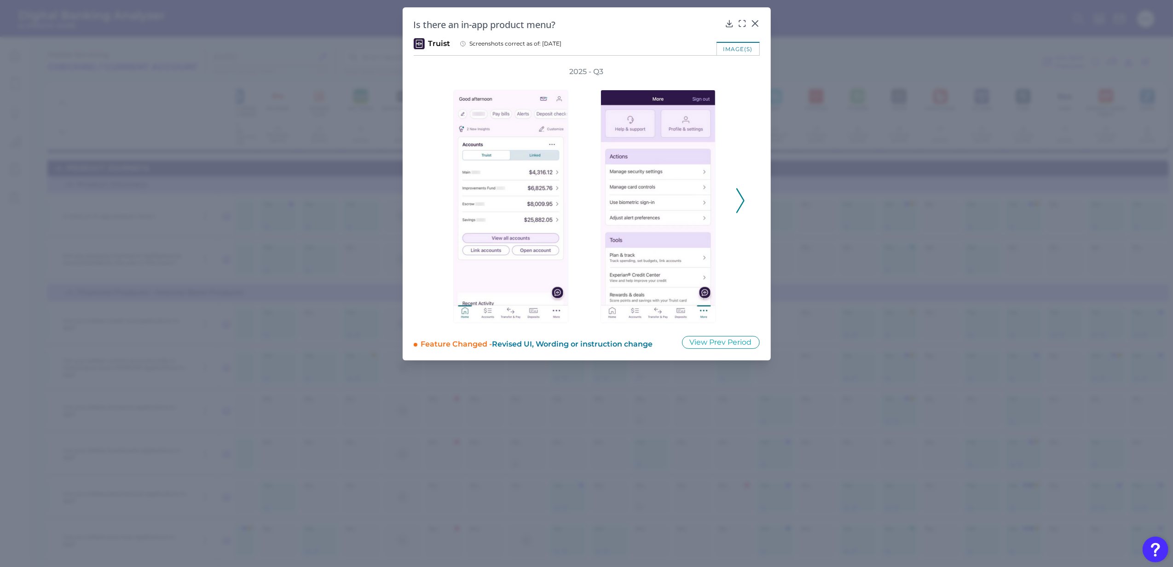
click at [739, 199] on icon at bounding box center [740, 200] width 8 height 25
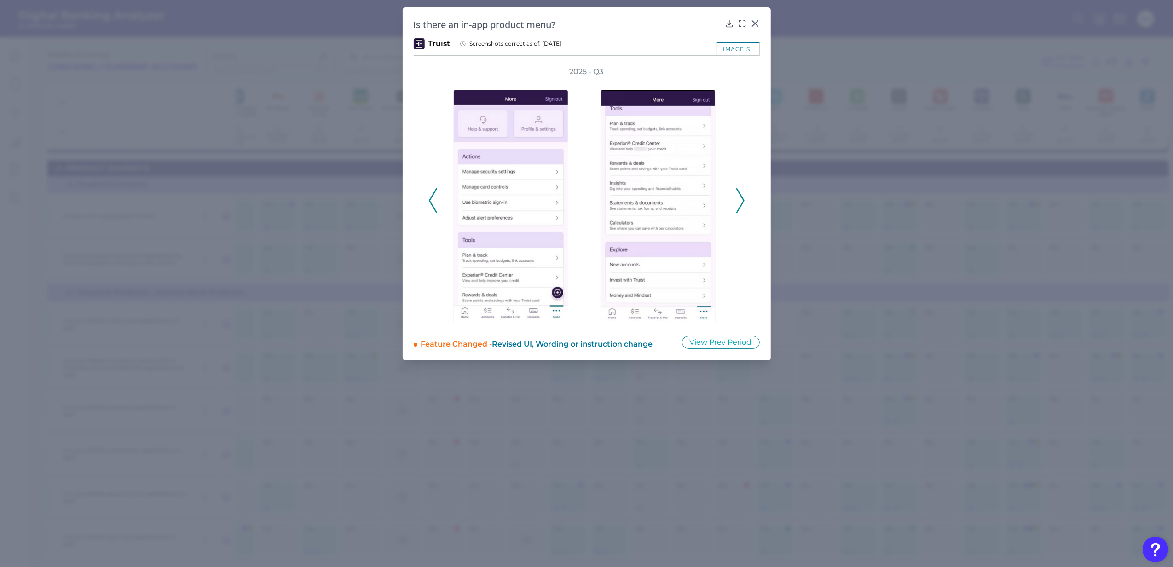
click at [739, 199] on icon at bounding box center [740, 200] width 8 height 25
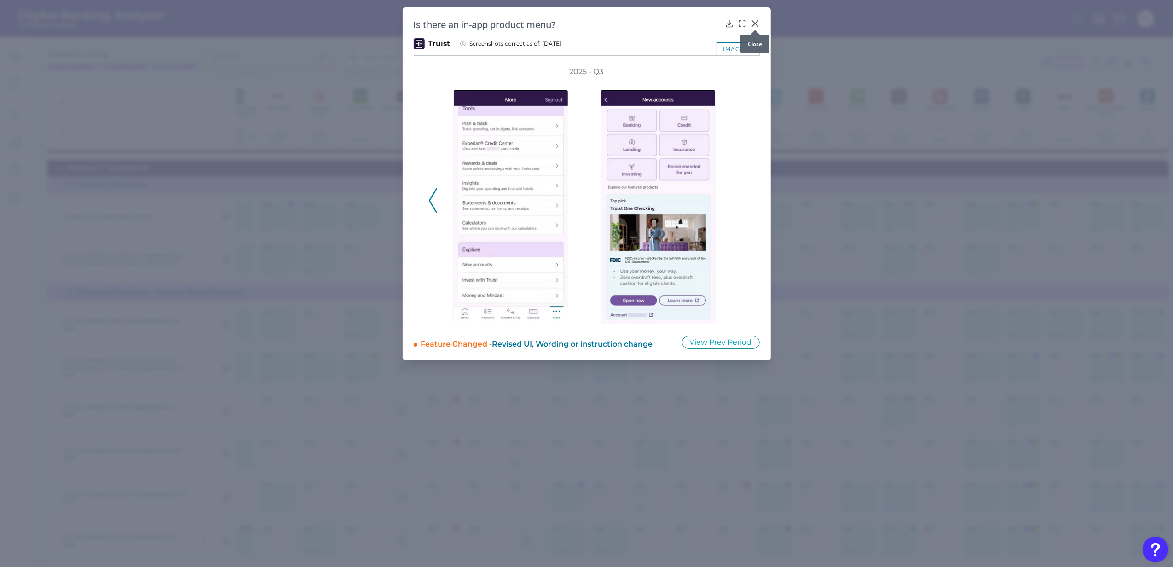
click at [759, 26] on div at bounding box center [755, 29] width 9 height 9
click at [755, 21] on icon at bounding box center [755, 23] width 9 height 9
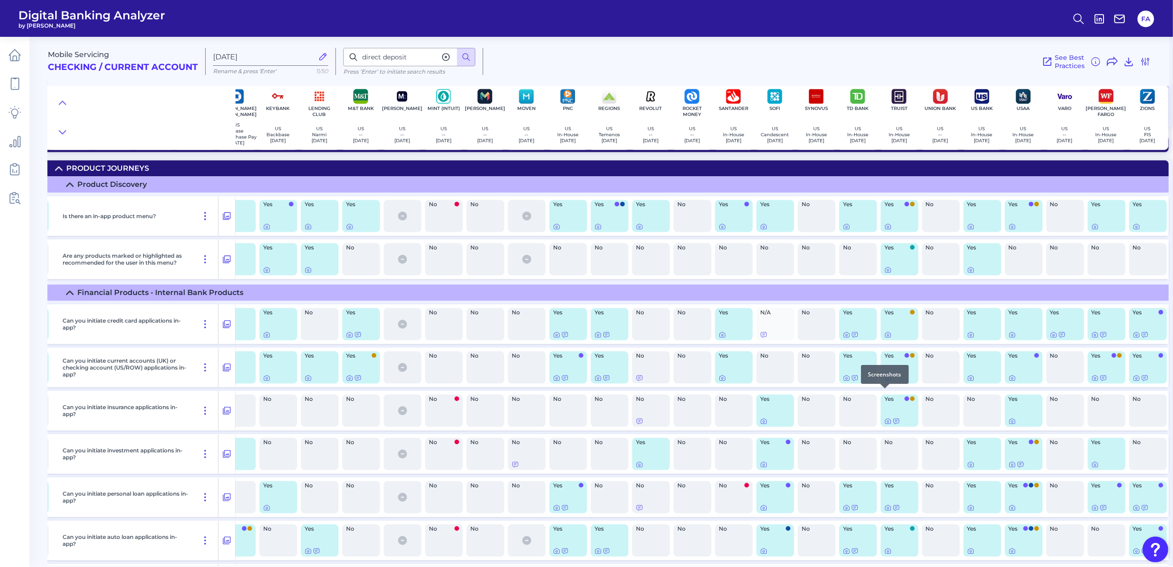
click at [890, 382] on div at bounding box center [900, 377] width 30 height 7
click at [883, 388] on div at bounding box center [884, 388] width 9 height 9
click at [886, 392] on div at bounding box center [884, 388] width 9 height 9
click at [886, 382] on icon at bounding box center [888, 377] width 7 height 7
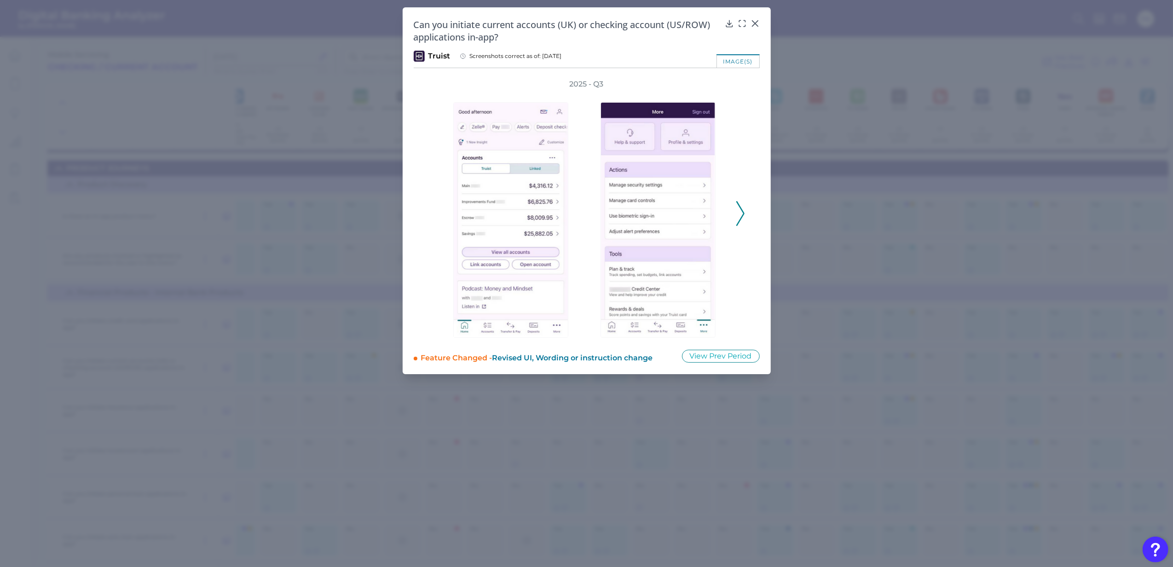
click at [739, 220] on icon at bounding box center [740, 213] width 8 height 25
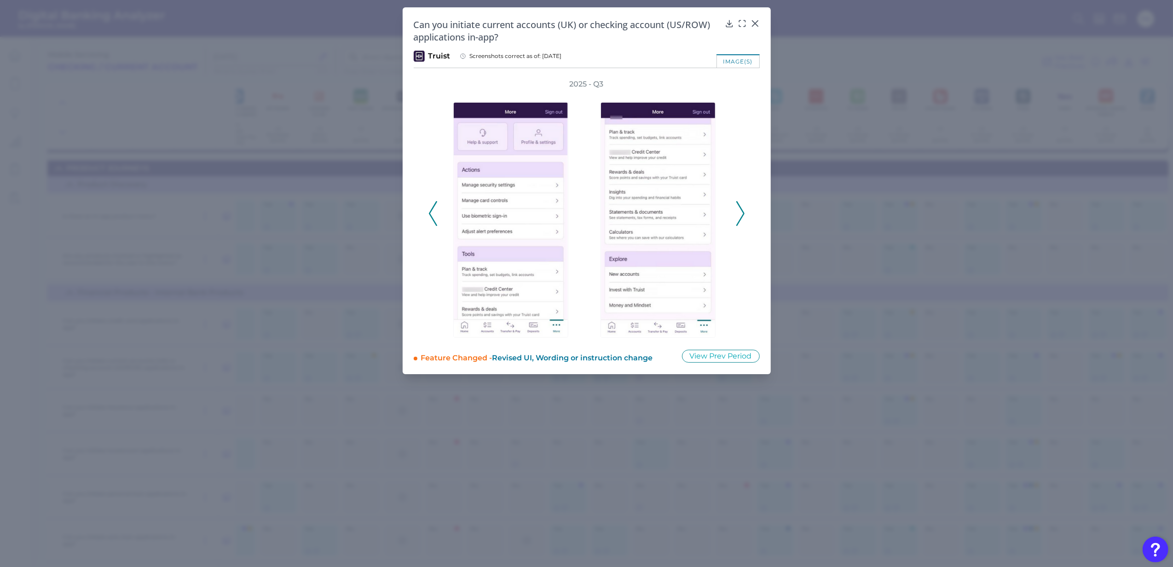
click at [739, 220] on icon at bounding box center [740, 213] width 8 height 25
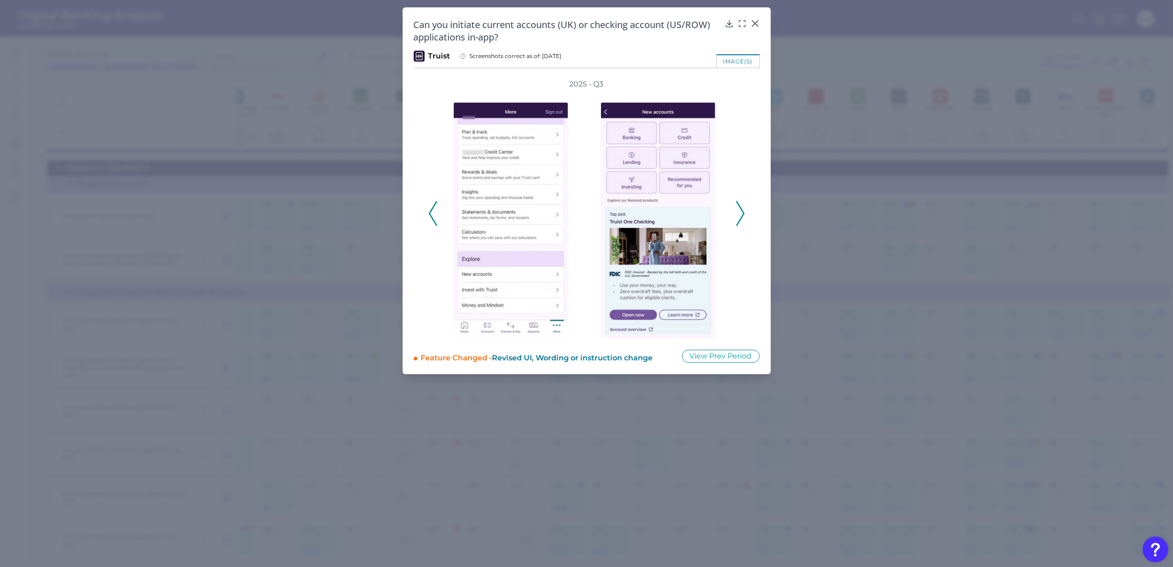
click at [739, 220] on icon at bounding box center [740, 213] width 8 height 25
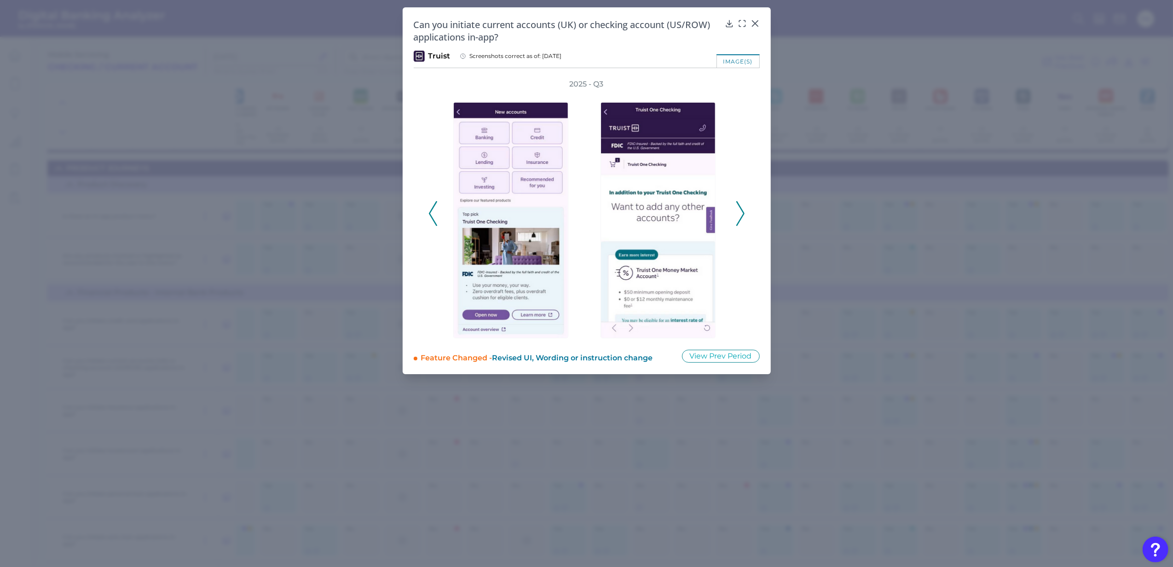
click at [739, 220] on icon at bounding box center [740, 213] width 8 height 25
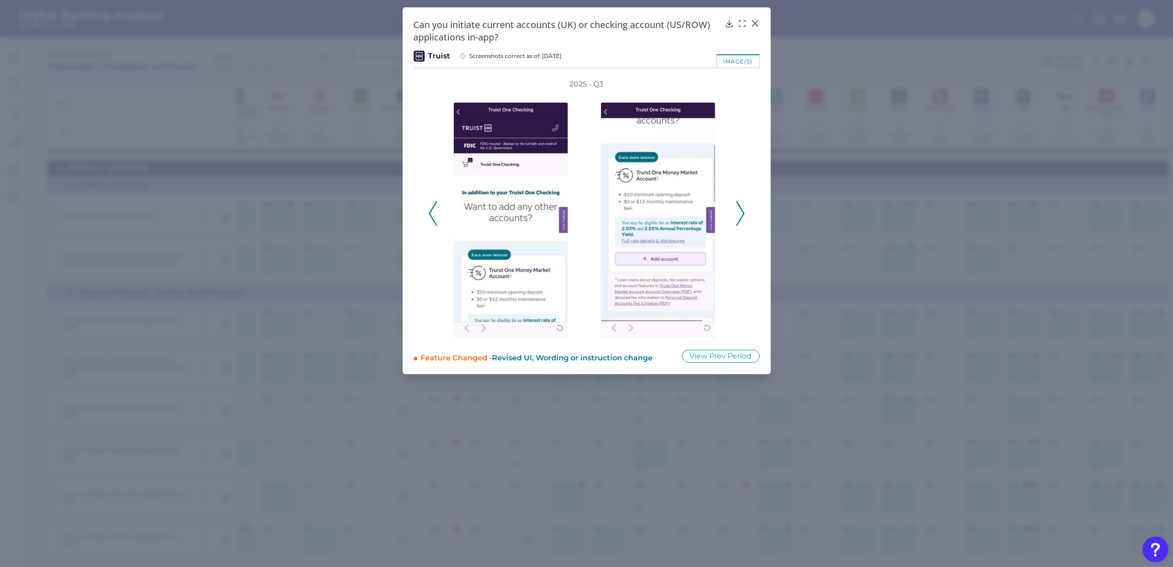
click at [739, 220] on icon at bounding box center [740, 213] width 8 height 25
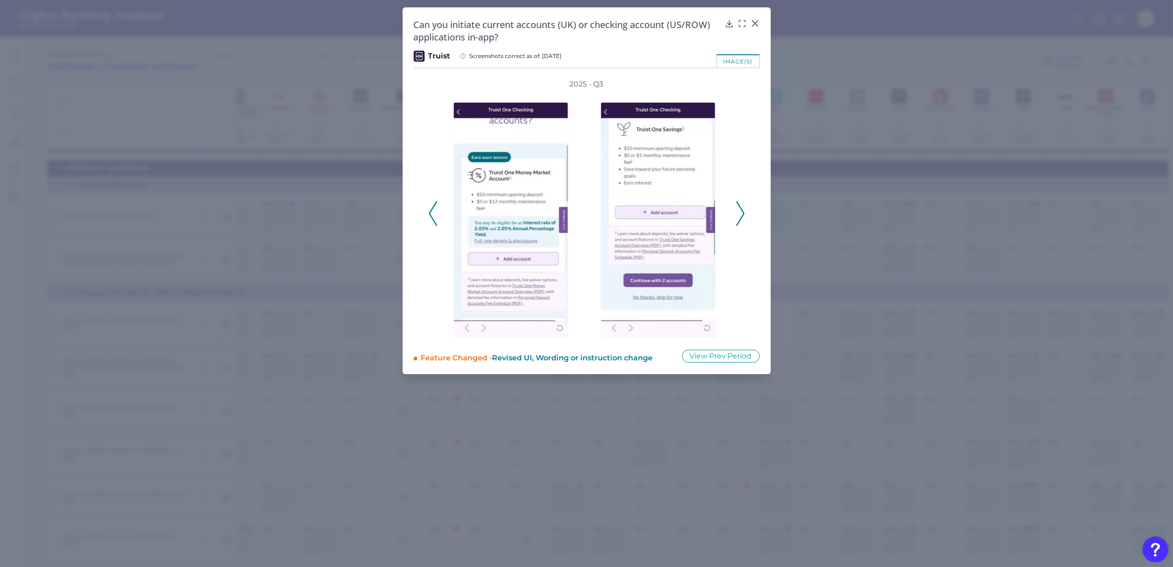
click at [739, 220] on icon at bounding box center [740, 213] width 8 height 25
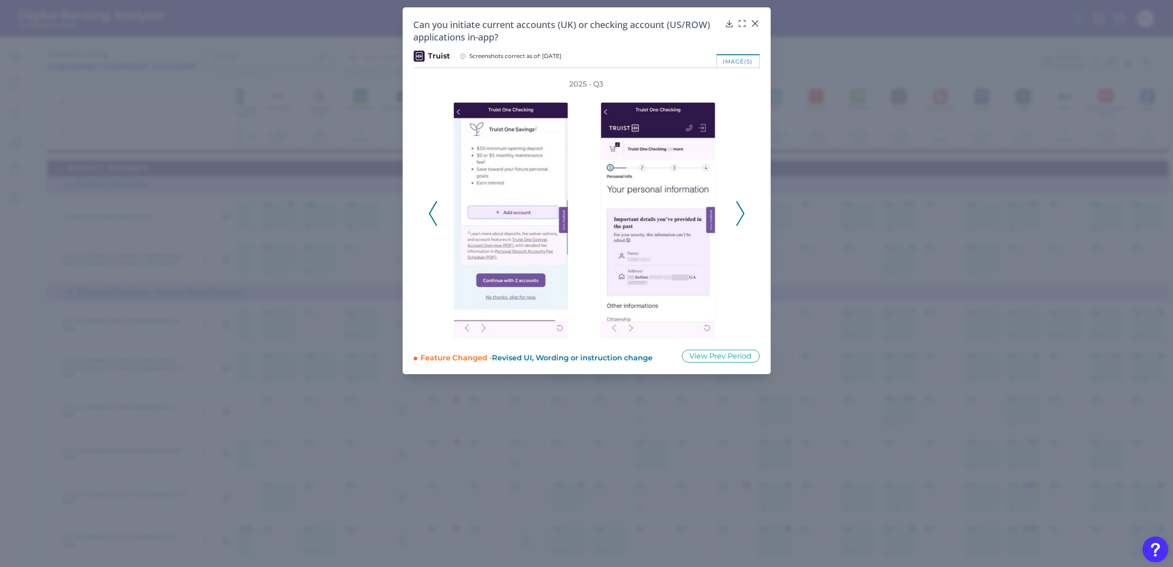
click at [739, 220] on icon at bounding box center [740, 213] width 8 height 25
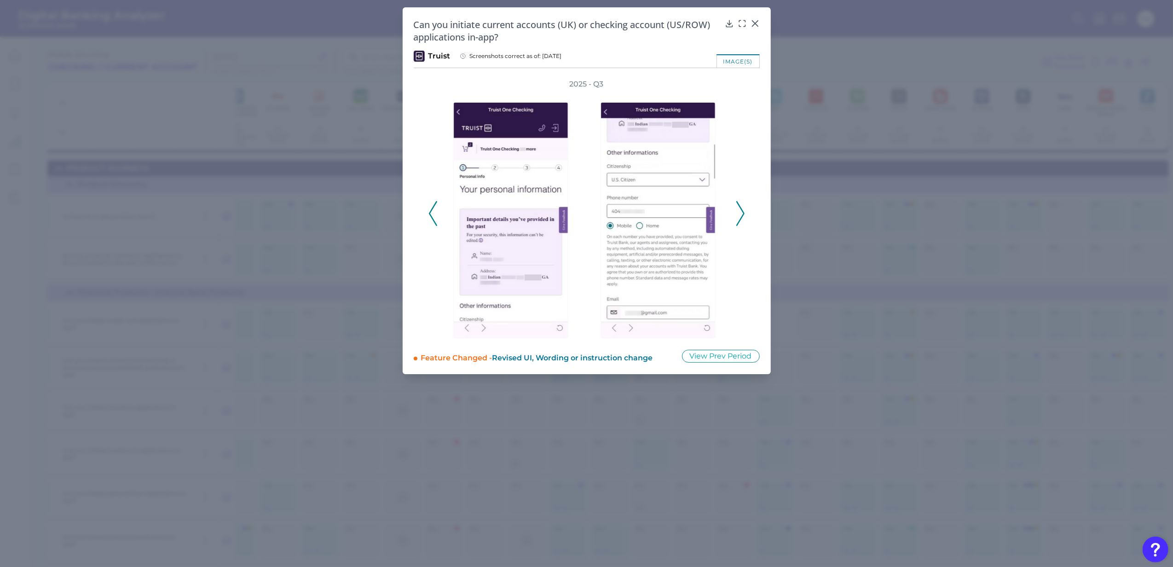
click at [739, 220] on icon at bounding box center [740, 213] width 8 height 25
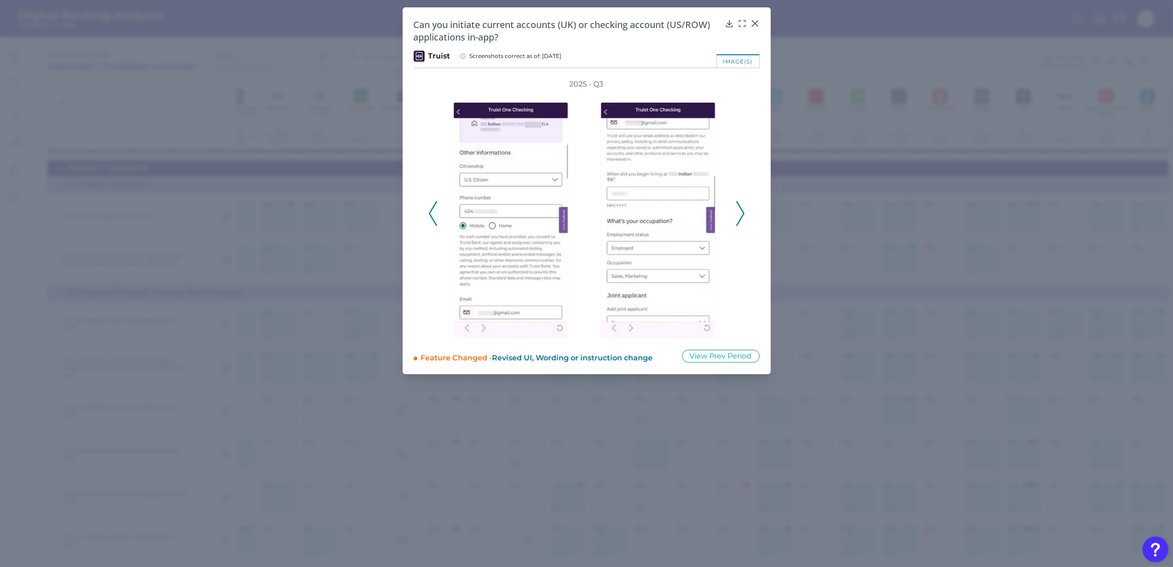
click at [739, 220] on icon at bounding box center [740, 213] width 8 height 25
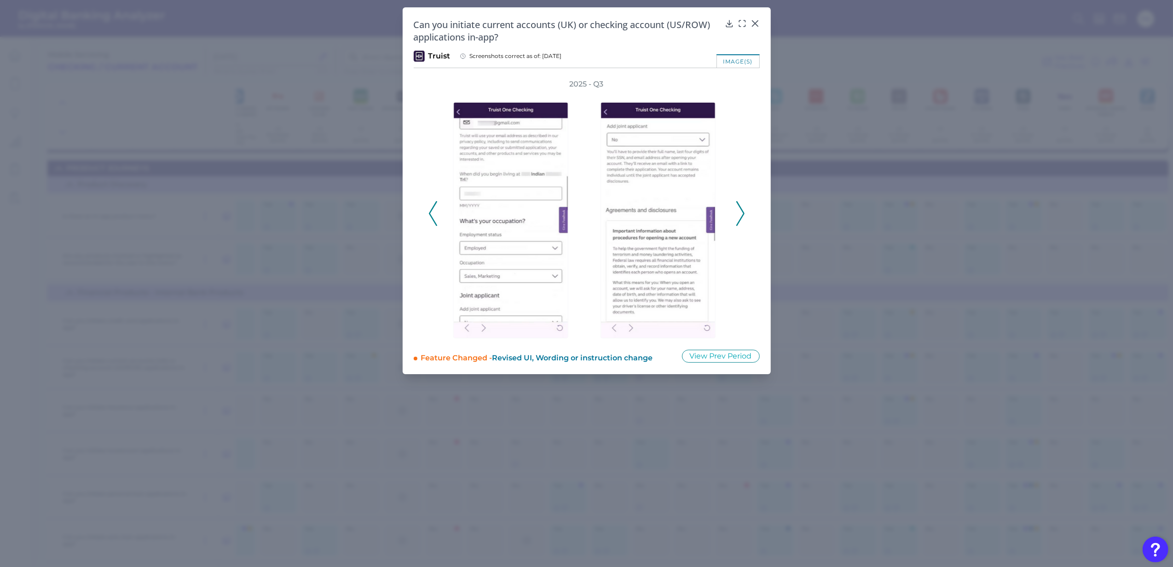
click at [739, 220] on icon at bounding box center [740, 213] width 8 height 25
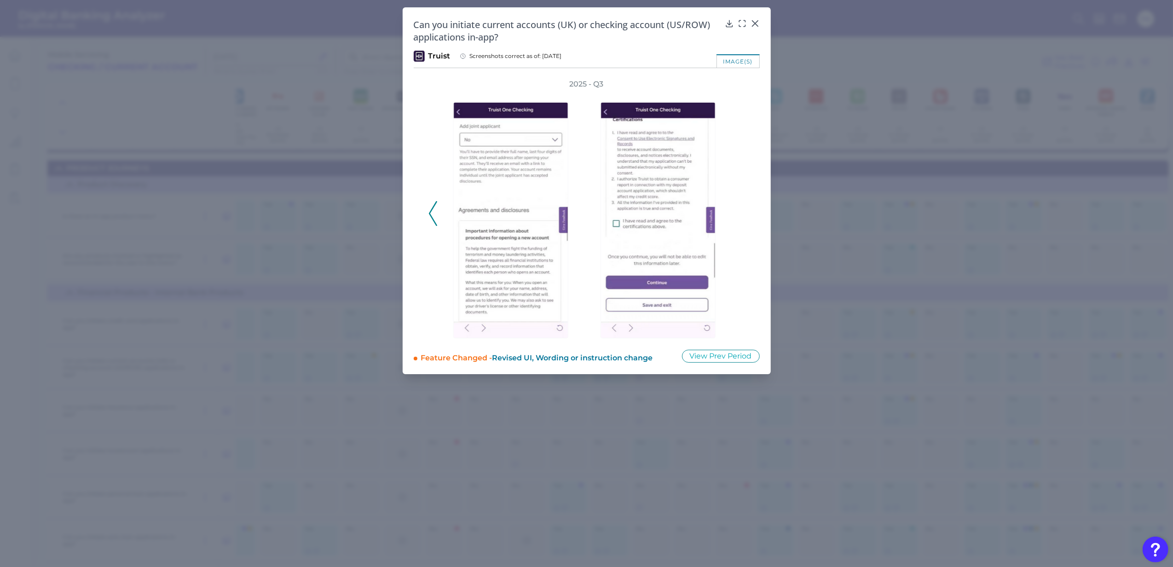
click at [739, 220] on div "2025 - Q3" at bounding box center [587, 208] width 317 height 259
click at [753, 24] on icon at bounding box center [755, 23] width 9 height 9
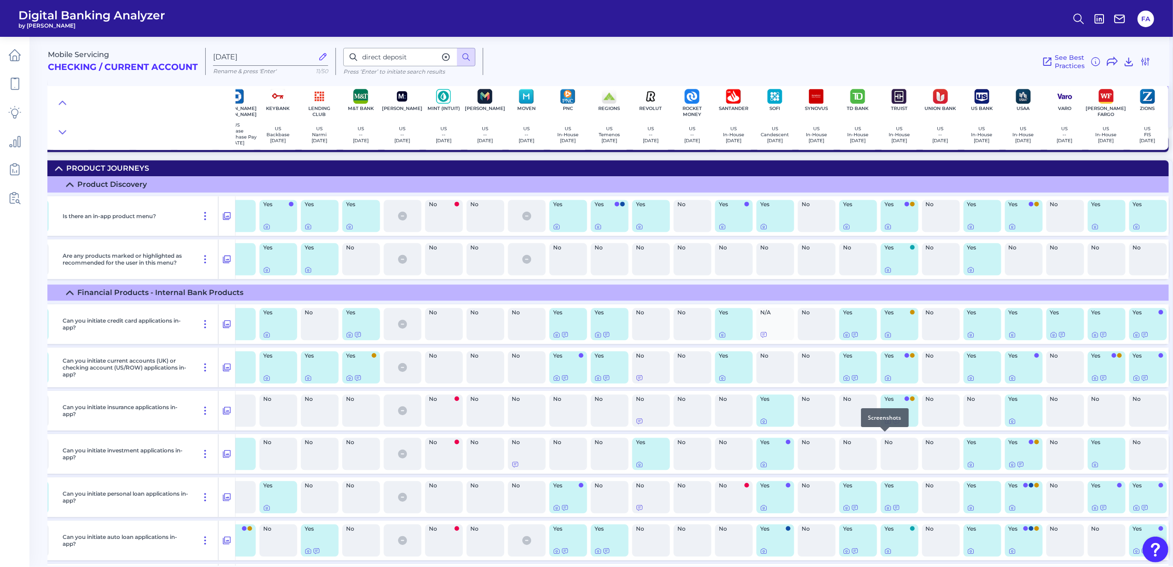
click at [885, 425] on icon at bounding box center [888, 420] width 7 height 7
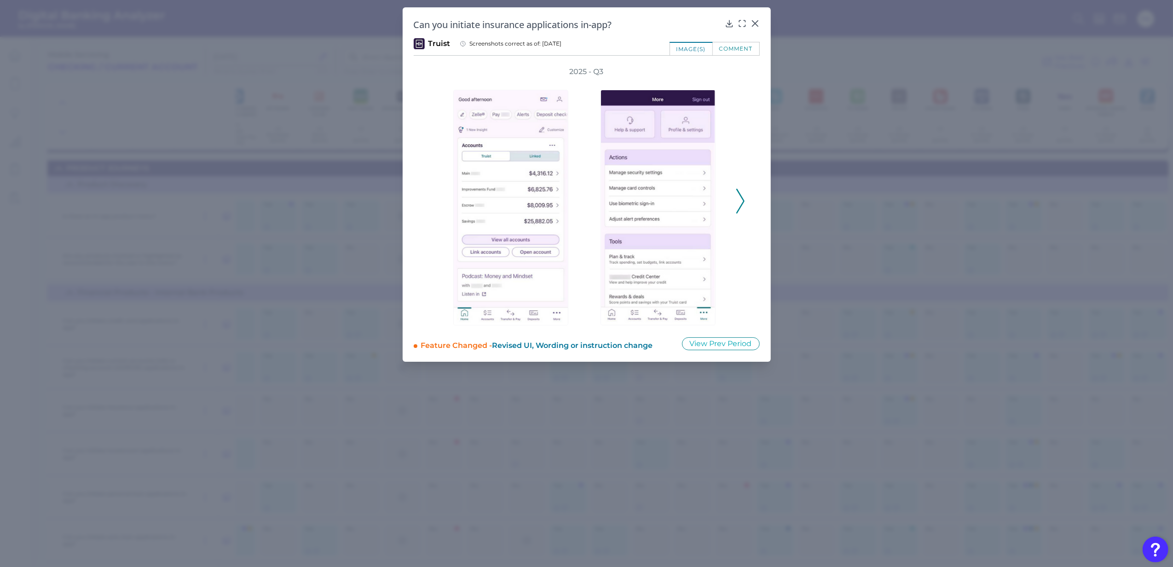
click at [745, 214] on div "2025 - Q3" at bounding box center [587, 196] width 346 height 259
click at [741, 207] on icon at bounding box center [740, 201] width 8 height 25
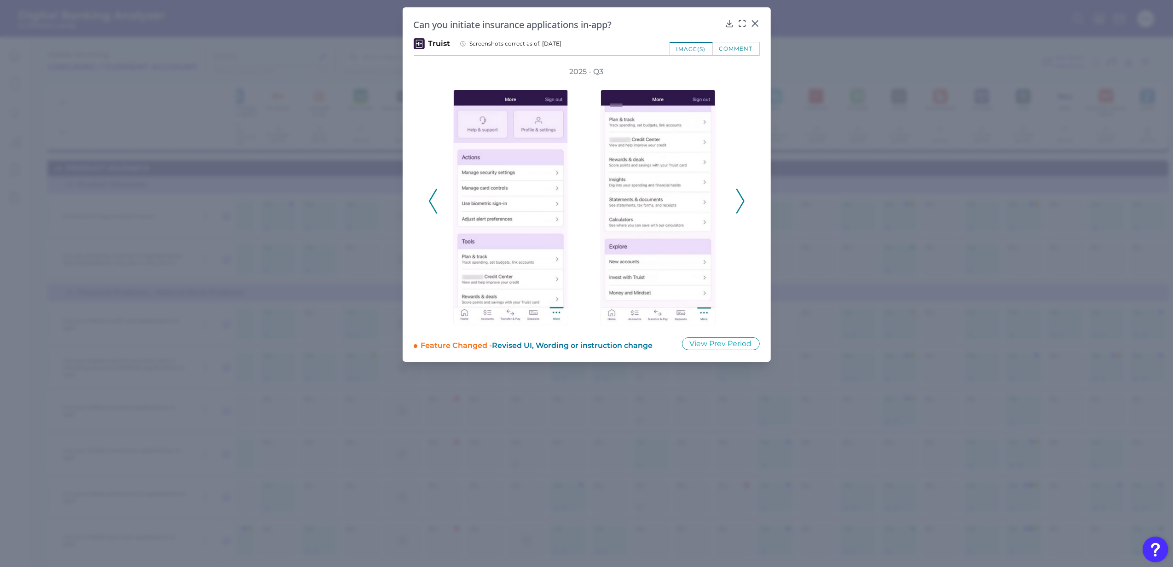
click at [741, 207] on icon at bounding box center [740, 201] width 8 height 25
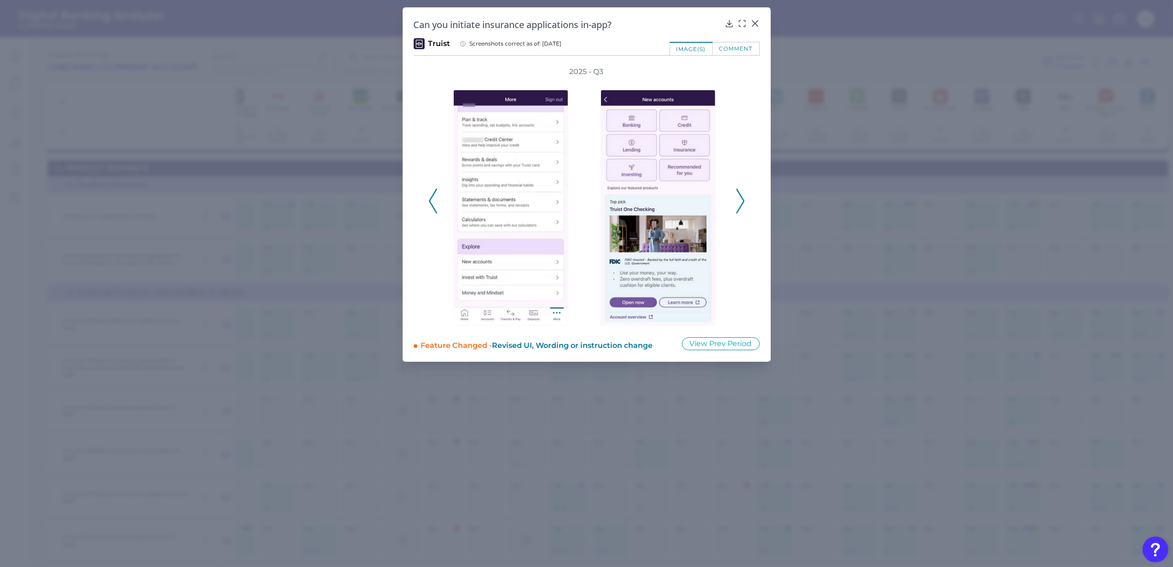
click at [741, 207] on icon at bounding box center [740, 201] width 8 height 25
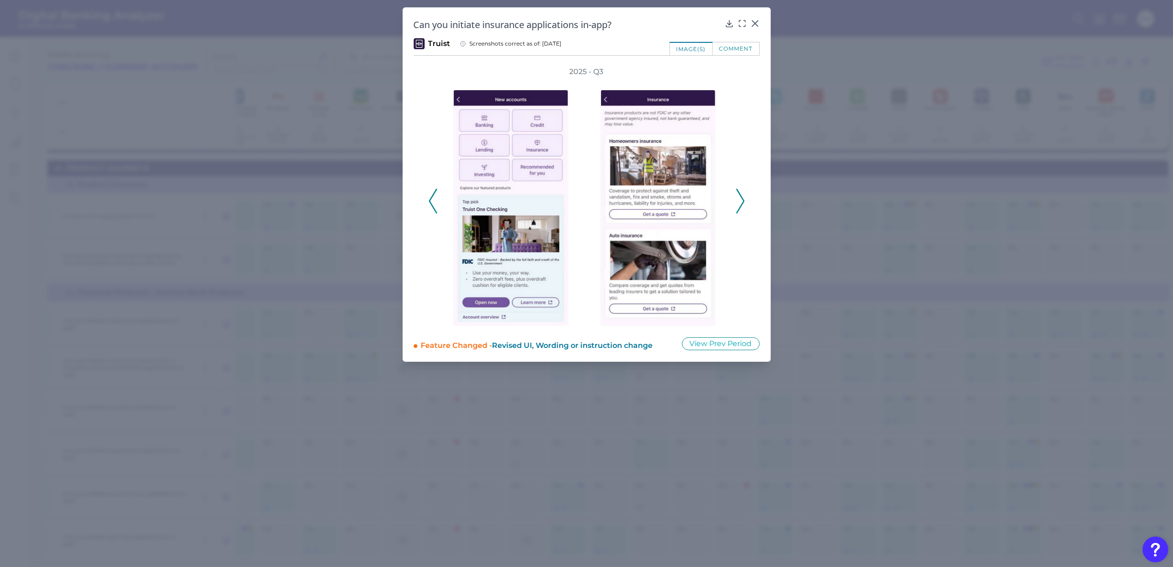
click at [741, 207] on icon at bounding box center [740, 201] width 8 height 25
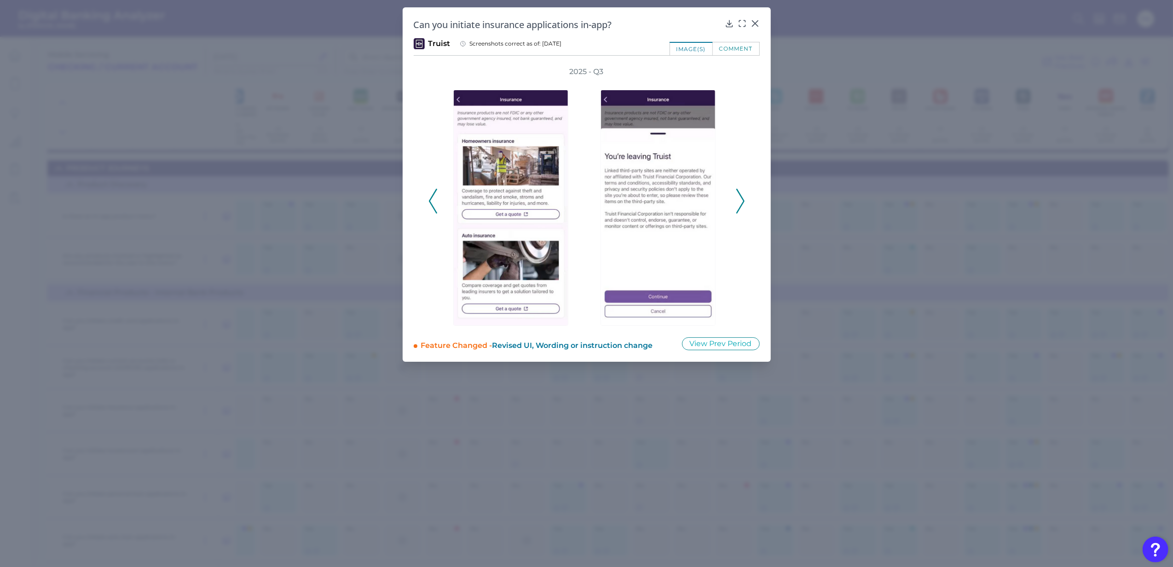
click at [741, 207] on icon at bounding box center [740, 201] width 8 height 25
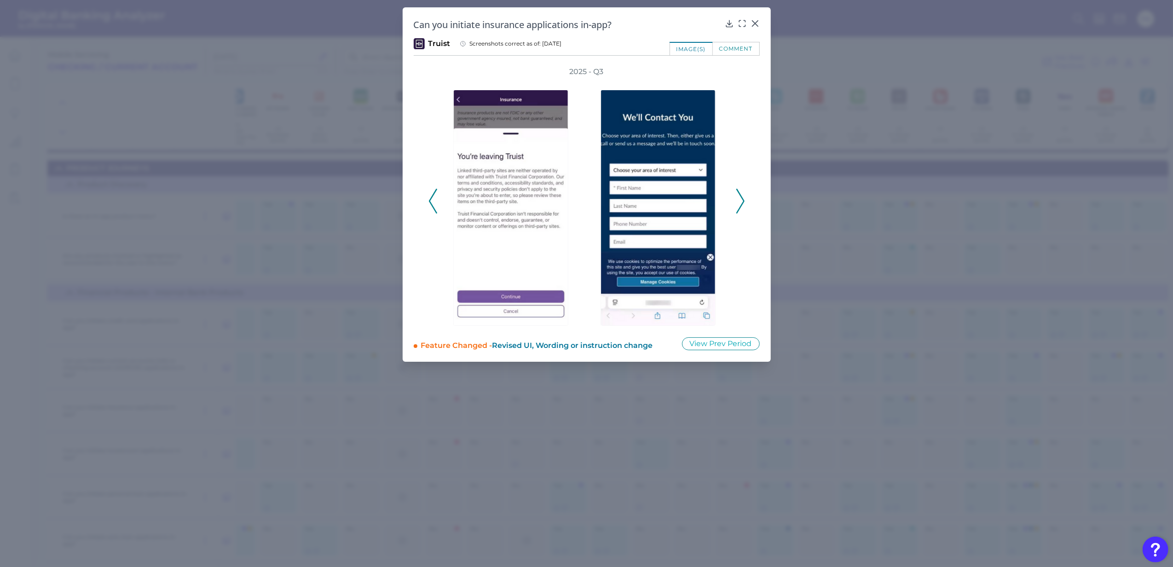
click at [741, 207] on icon at bounding box center [740, 201] width 8 height 25
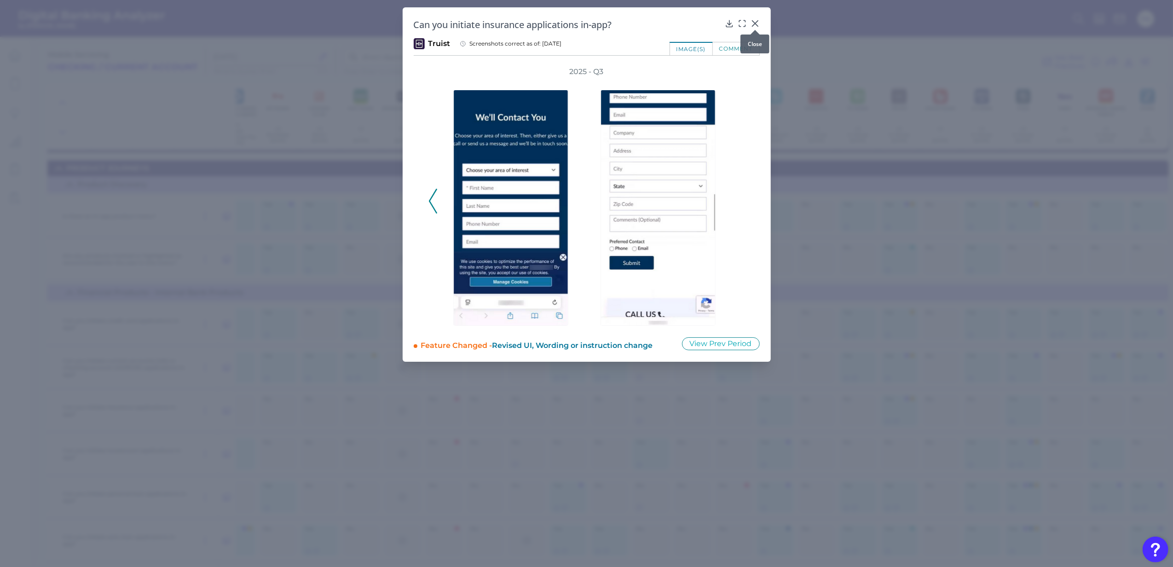
click at [759, 23] on icon at bounding box center [755, 23] width 9 height 9
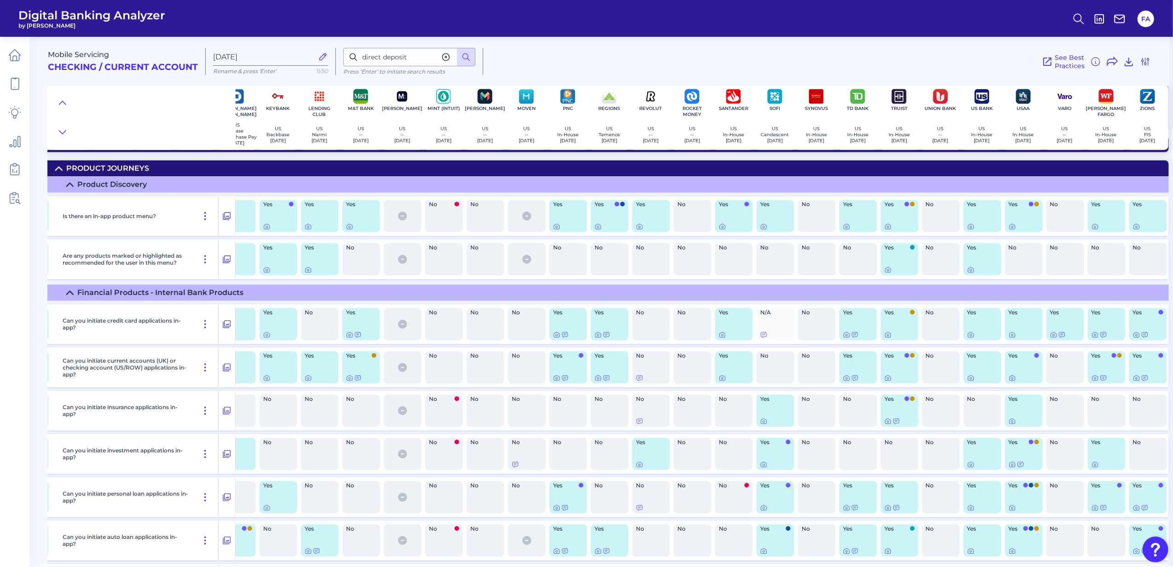
click at [759, 23] on header "Digital Banking Analyzer by Curinos FA" at bounding box center [586, 18] width 1173 height 37
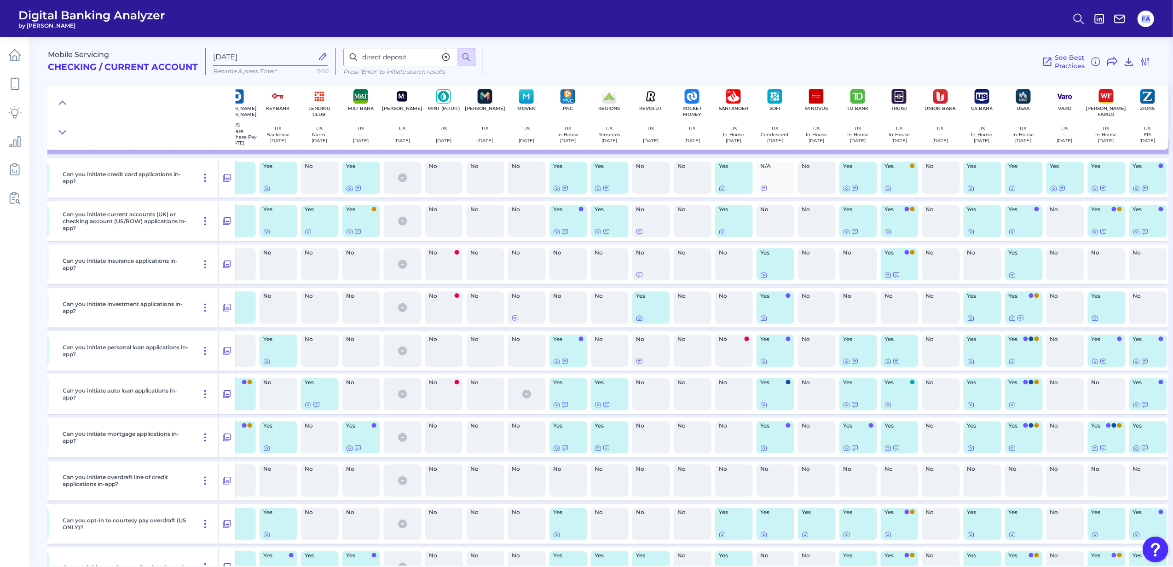
scroll to position [2186, 893]
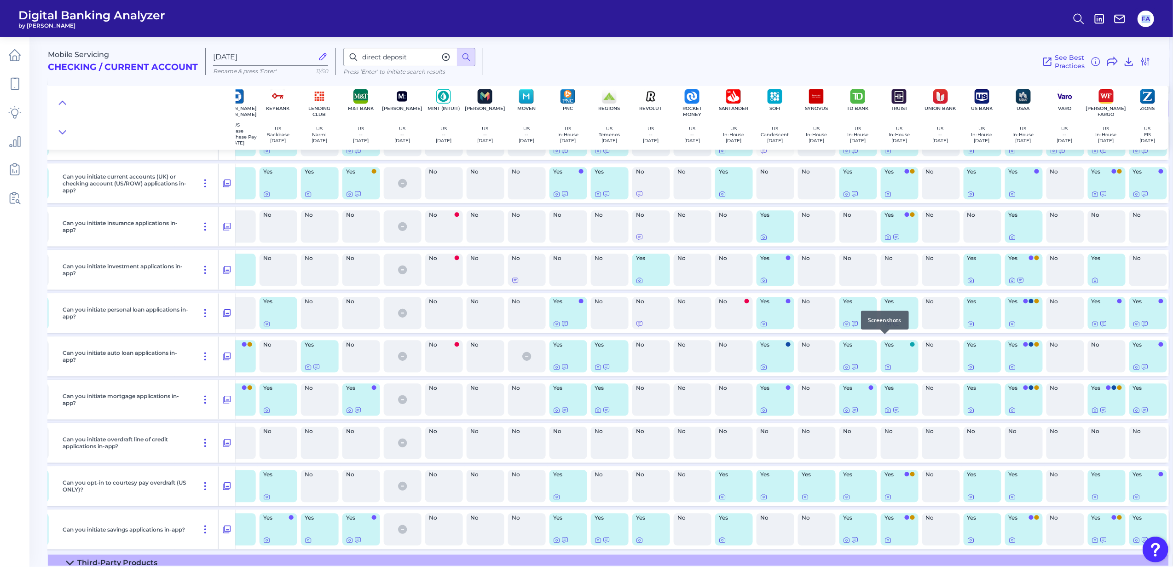
click at [887, 325] on icon at bounding box center [888, 324] width 2 height 2
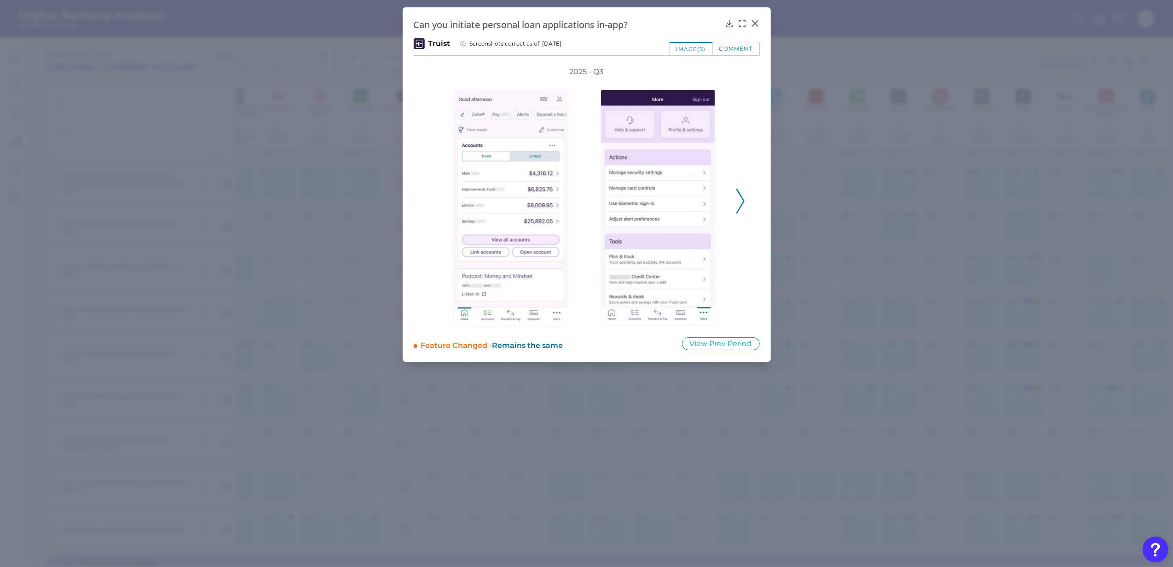
click at [732, 202] on div at bounding box center [660, 201] width 147 height 249
click at [735, 202] on div "2025 - Q3" at bounding box center [587, 196] width 317 height 259
click at [736, 203] on icon at bounding box center [740, 201] width 8 height 25
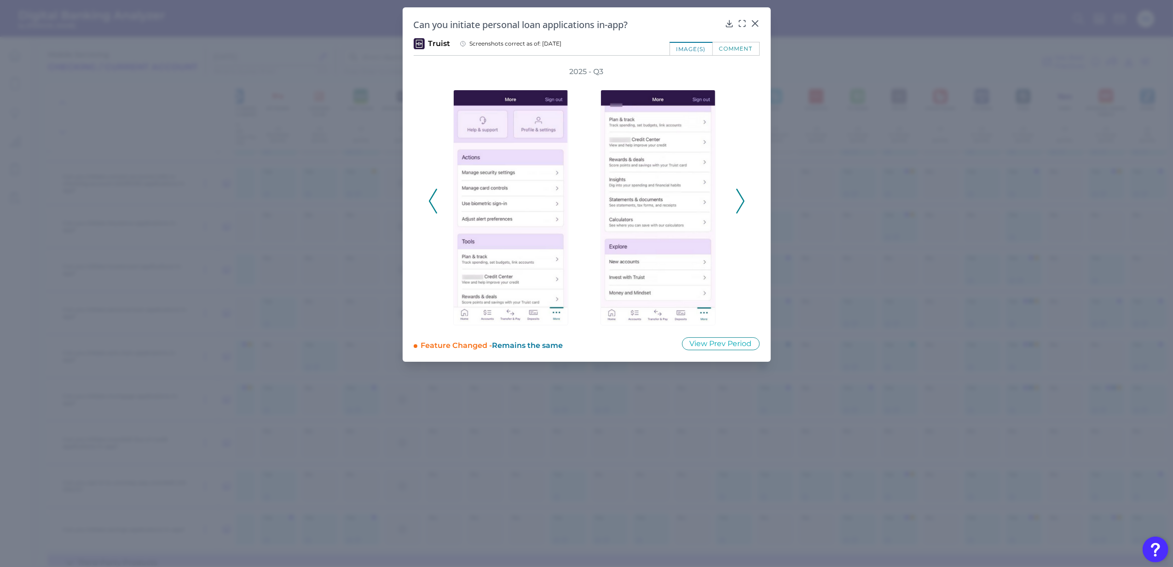
click at [736, 203] on icon at bounding box center [740, 201] width 8 height 25
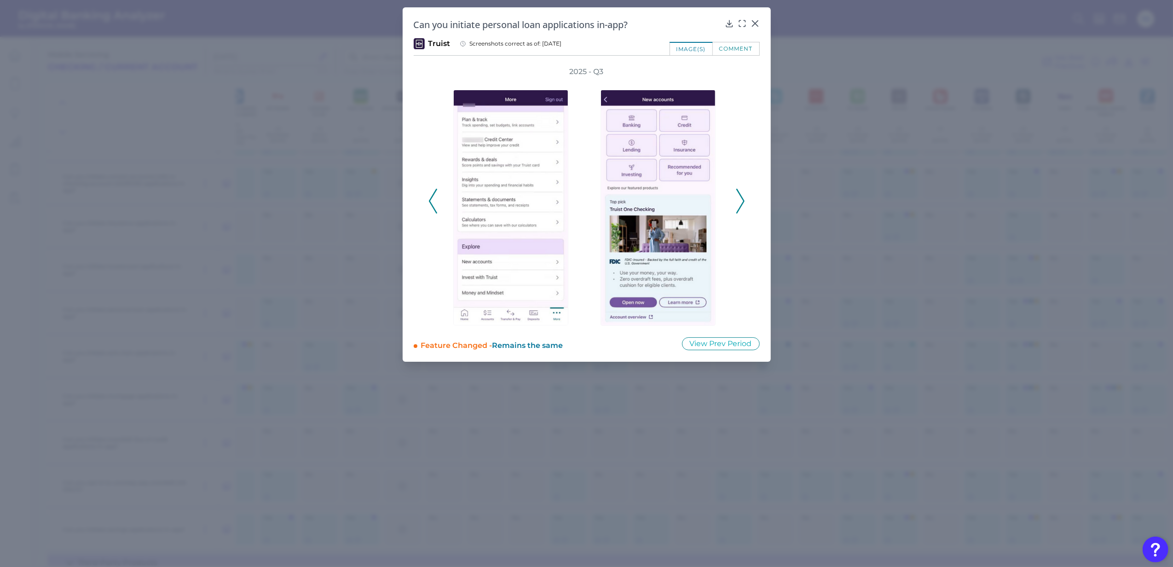
click at [735, 203] on div "2025 - Q3" at bounding box center [587, 196] width 317 height 259
click at [736, 203] on icon at bounding box center [740, 201] width 8 height 25
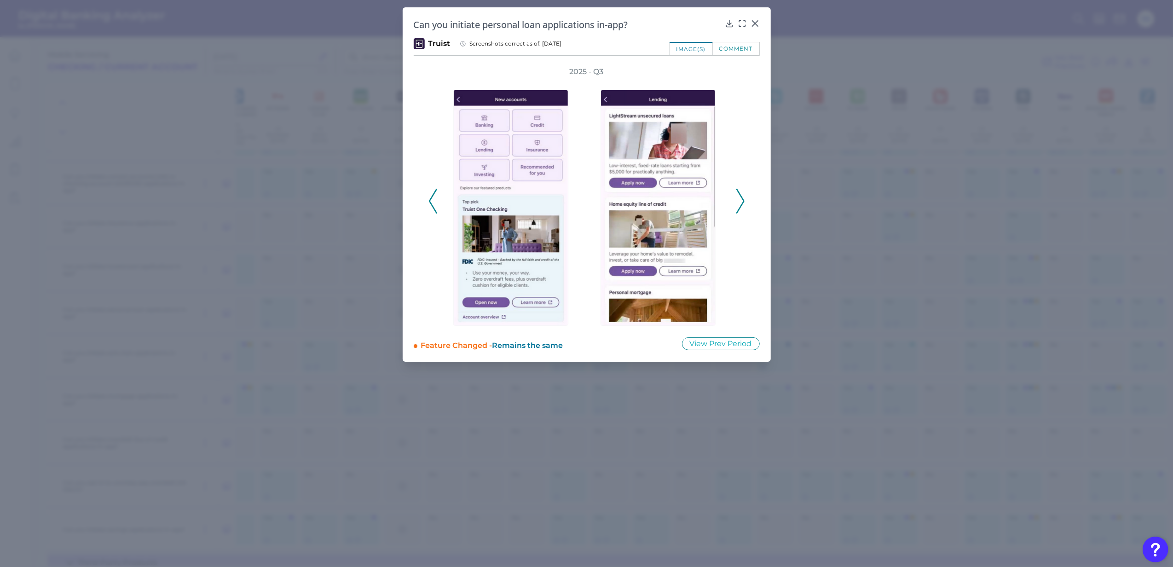
click at [737, 203] on icon at bounding box center [740, 201] width 8 height 25
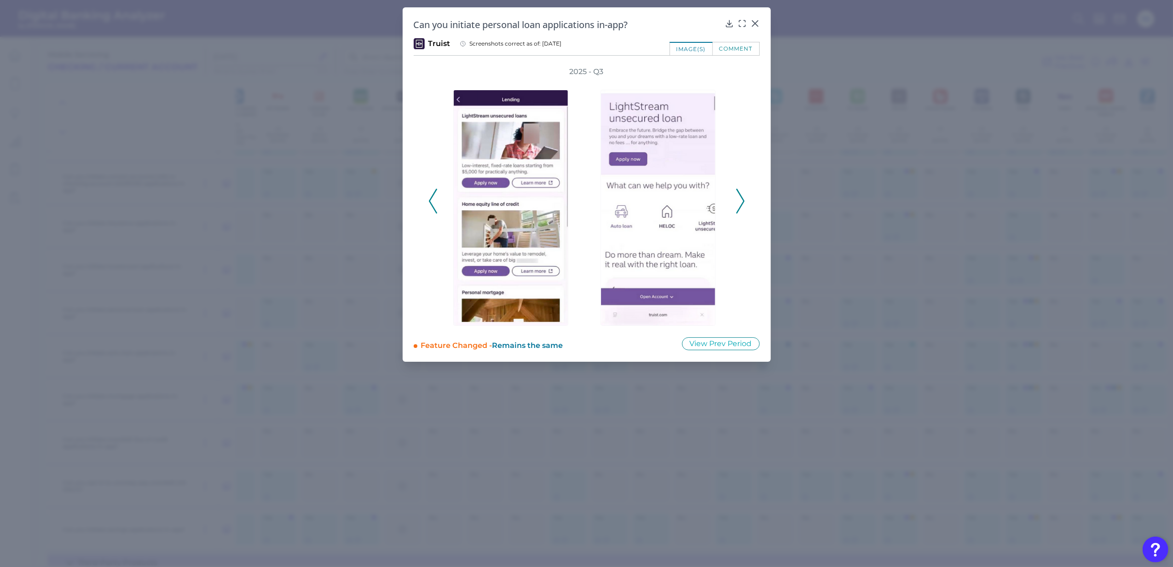
click at [737, 203] on icon at bounding box center [740, 201] width 8 height 25
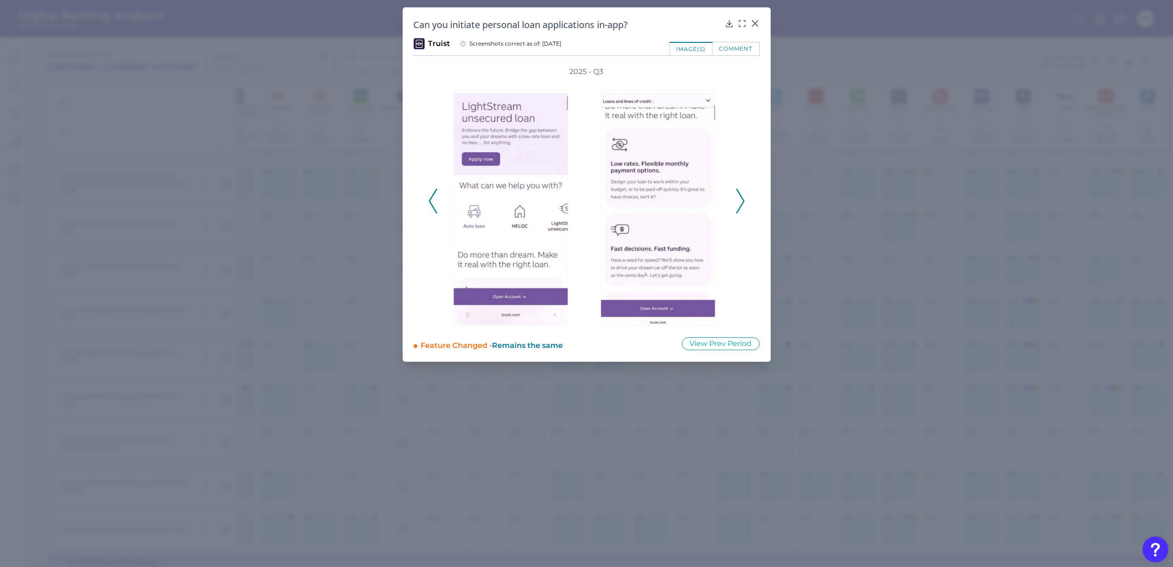
click at [737, 203] on icon at bounding box center [740, 201] width 8 height 25
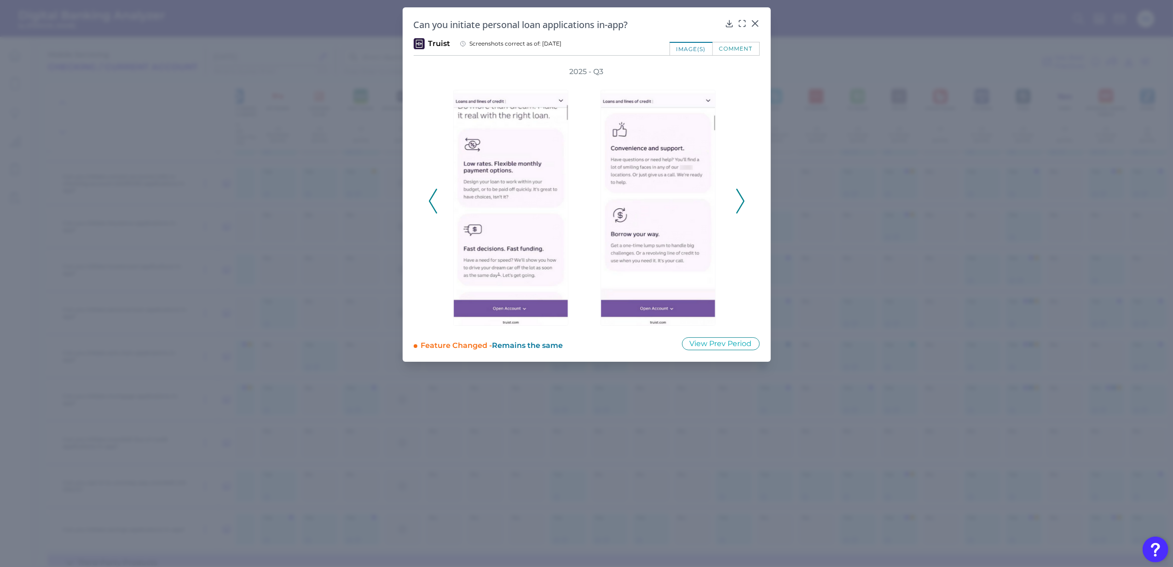
click at [737, 203] on icon at bounding box center [740, 201] width 8 height 25
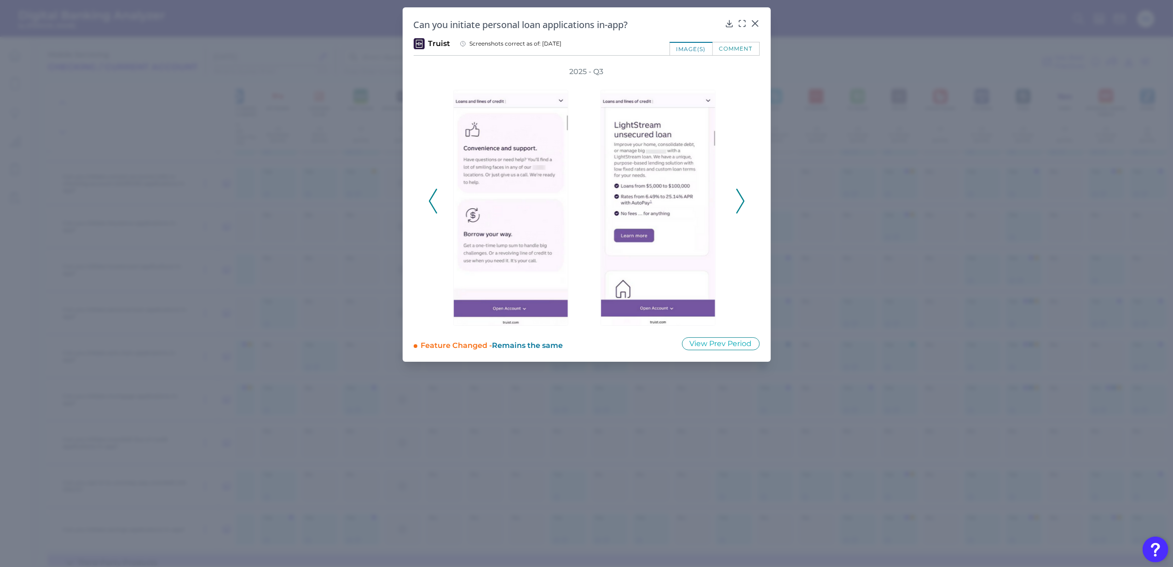
click at [737, 203] on icon at bounding box center [740, 201] width 8 height 25
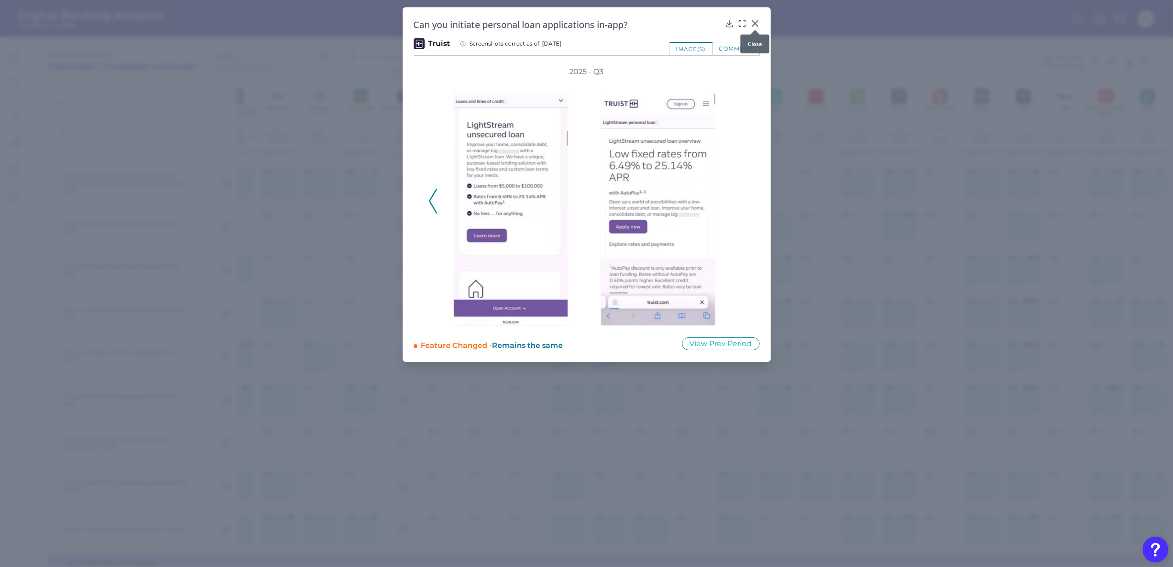
click at [758, 21] on icon at bounding box center [755, 24] width 6 height 6
